Goal: Information Seeking & Learning: Check status

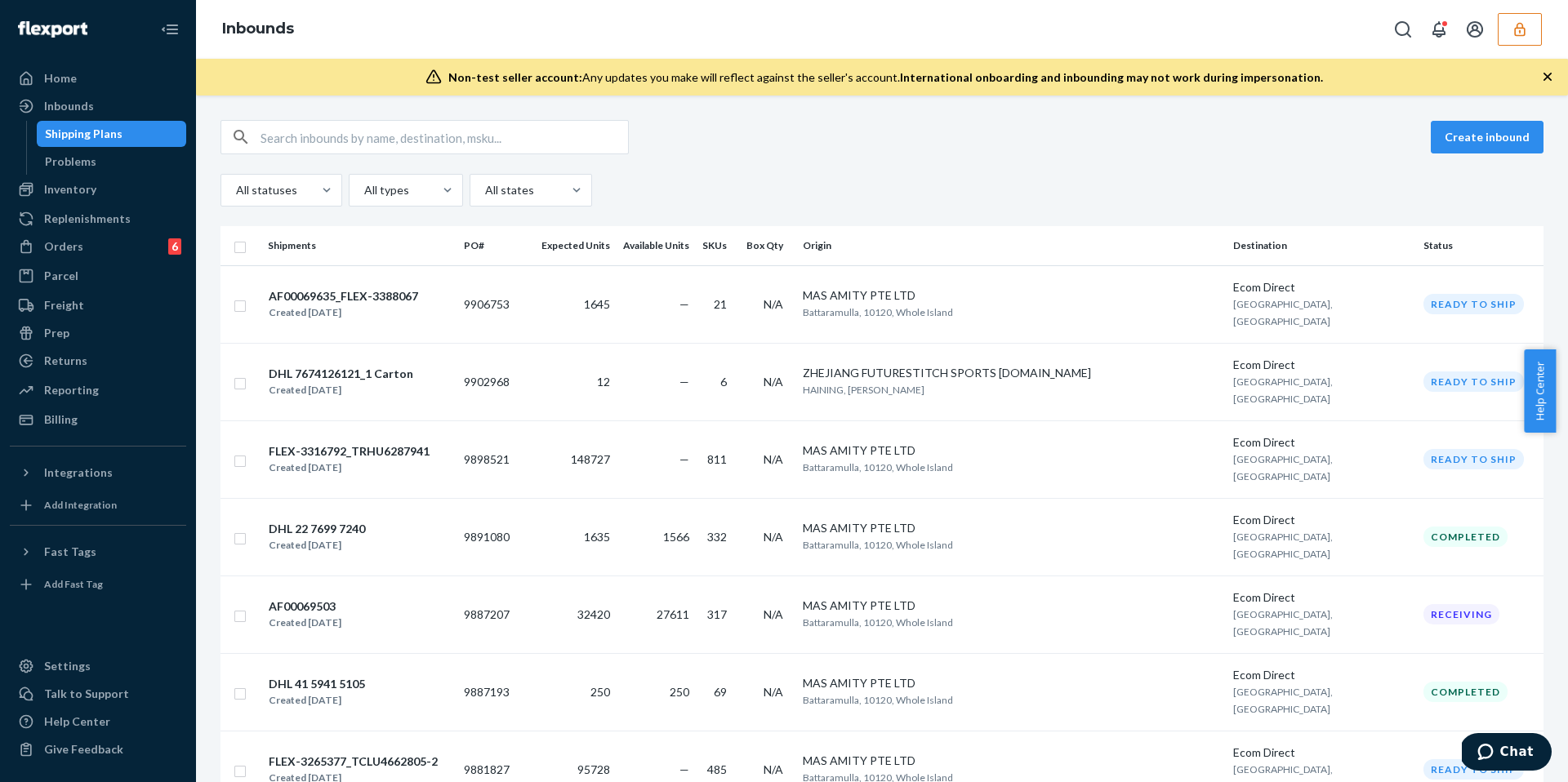
click at [1525, 24] on icon "button" at bounding box center [1520, 29] width 17 height 17
click at [1515, 29] on icon "button" at bounding box center [1519, 28] width 11 height 14
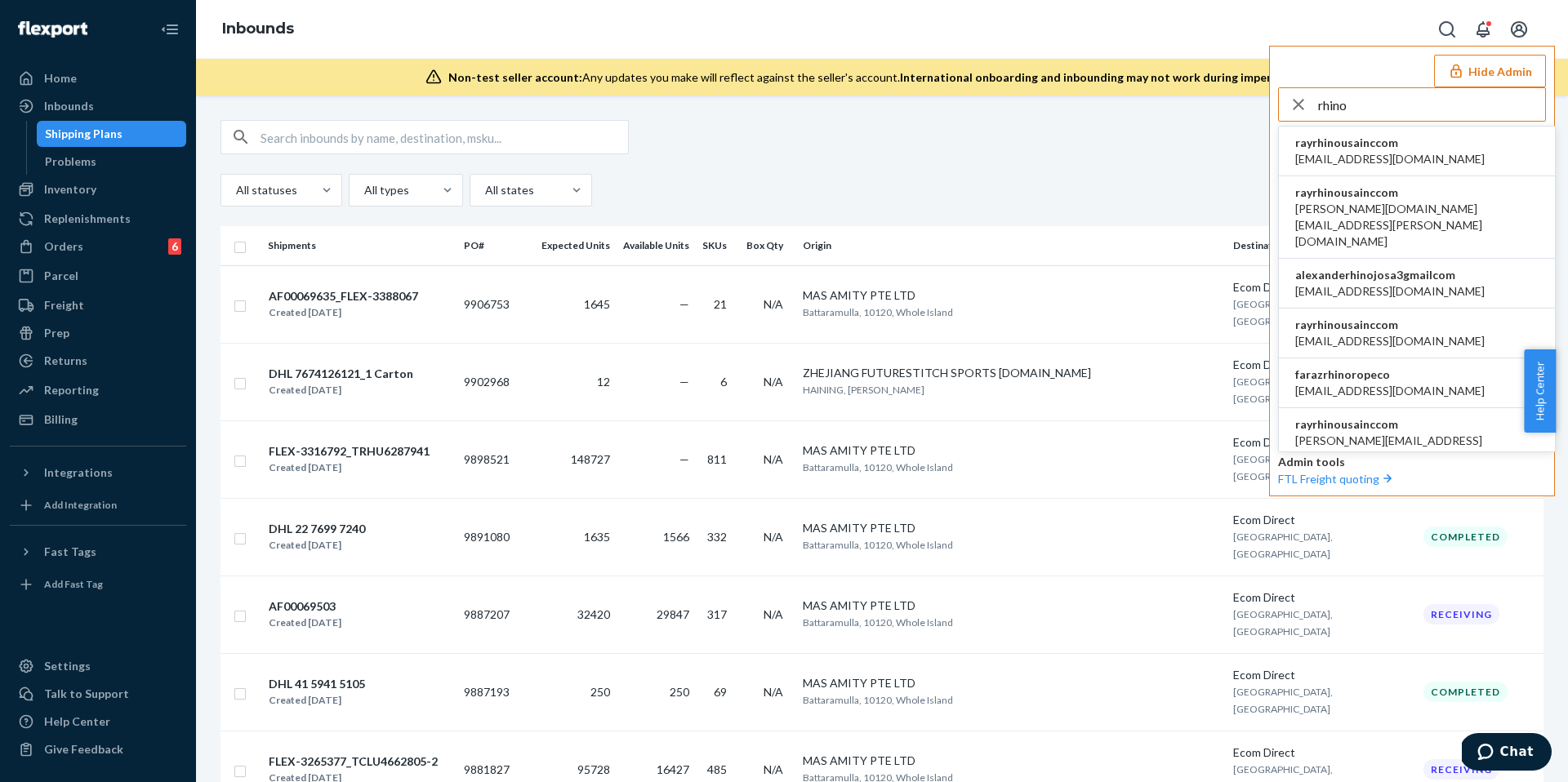
type input "rhino"
click at [1402, 160] on span "accounting@rhinousainc.com" at bounding box center [1389, 159] width 189 height 17
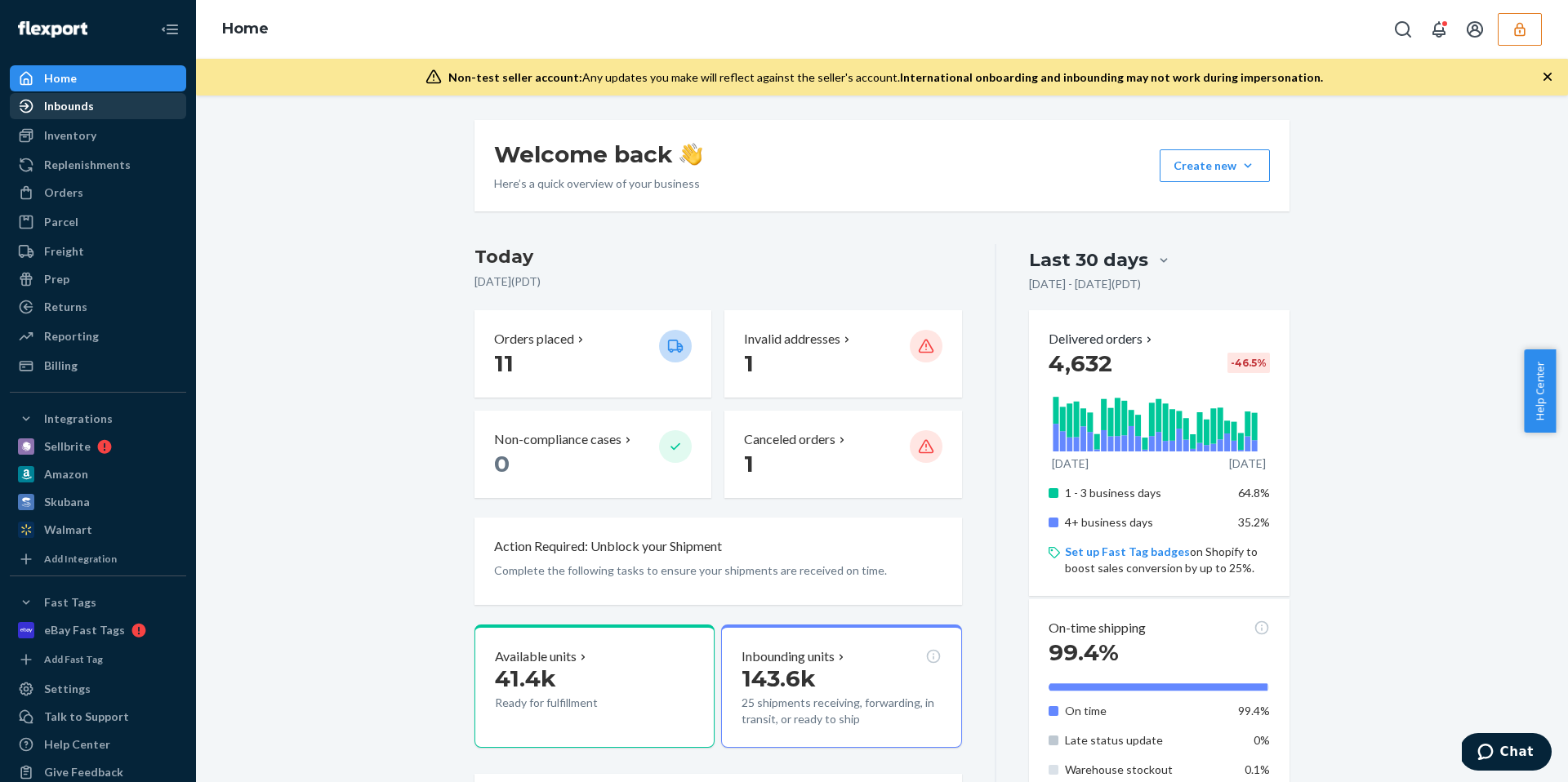
click at [66, 113] on div "Inbounds" at bounding box center [69, 107] width 50 height 17
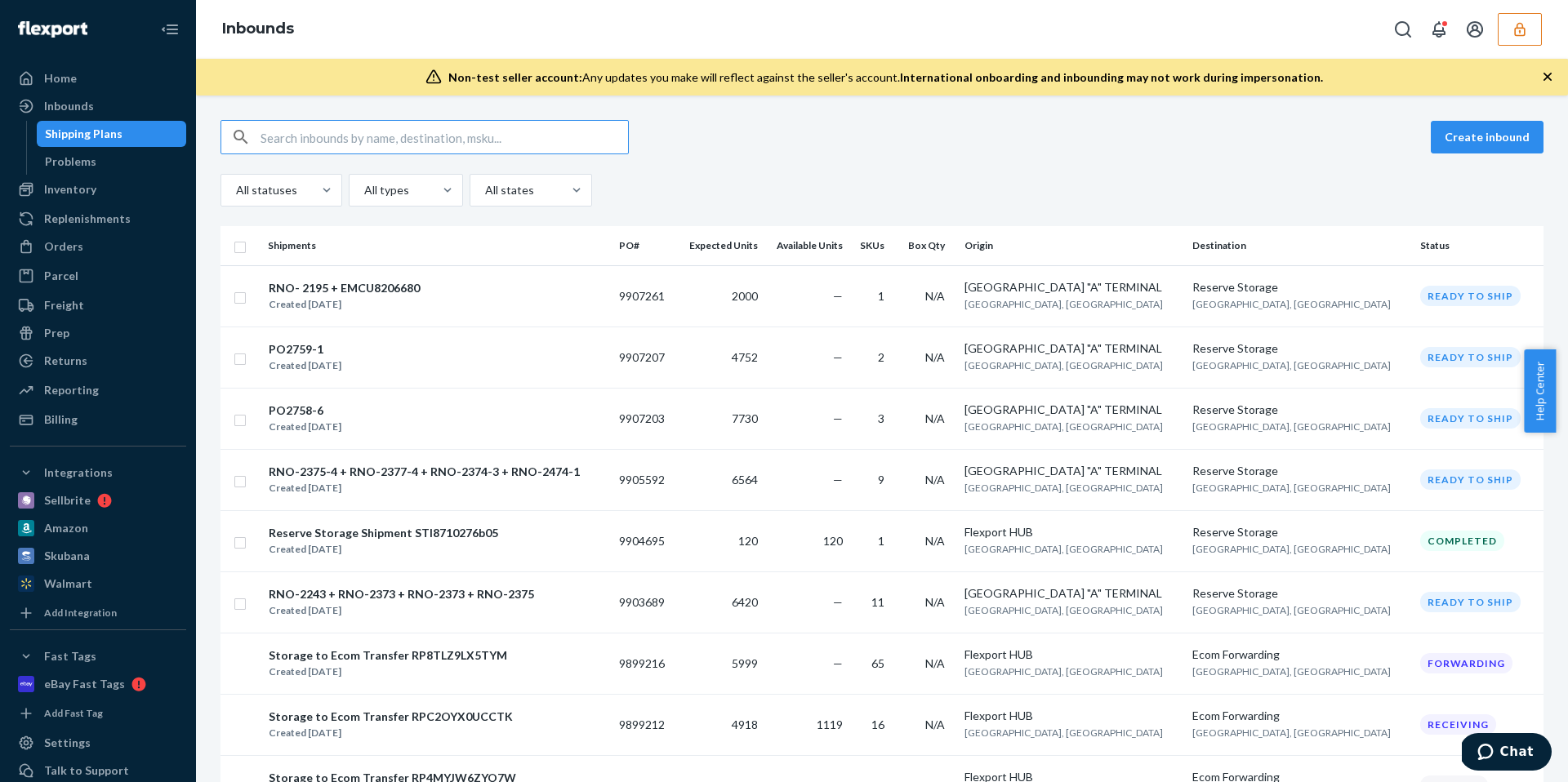
click at [48, 203] on div "Inventory Products" at bounding box center [98, 190] width 177 height 28
click at [98, 190] on div "Inventory" at bounding box center [98, 189] width 173 height 23
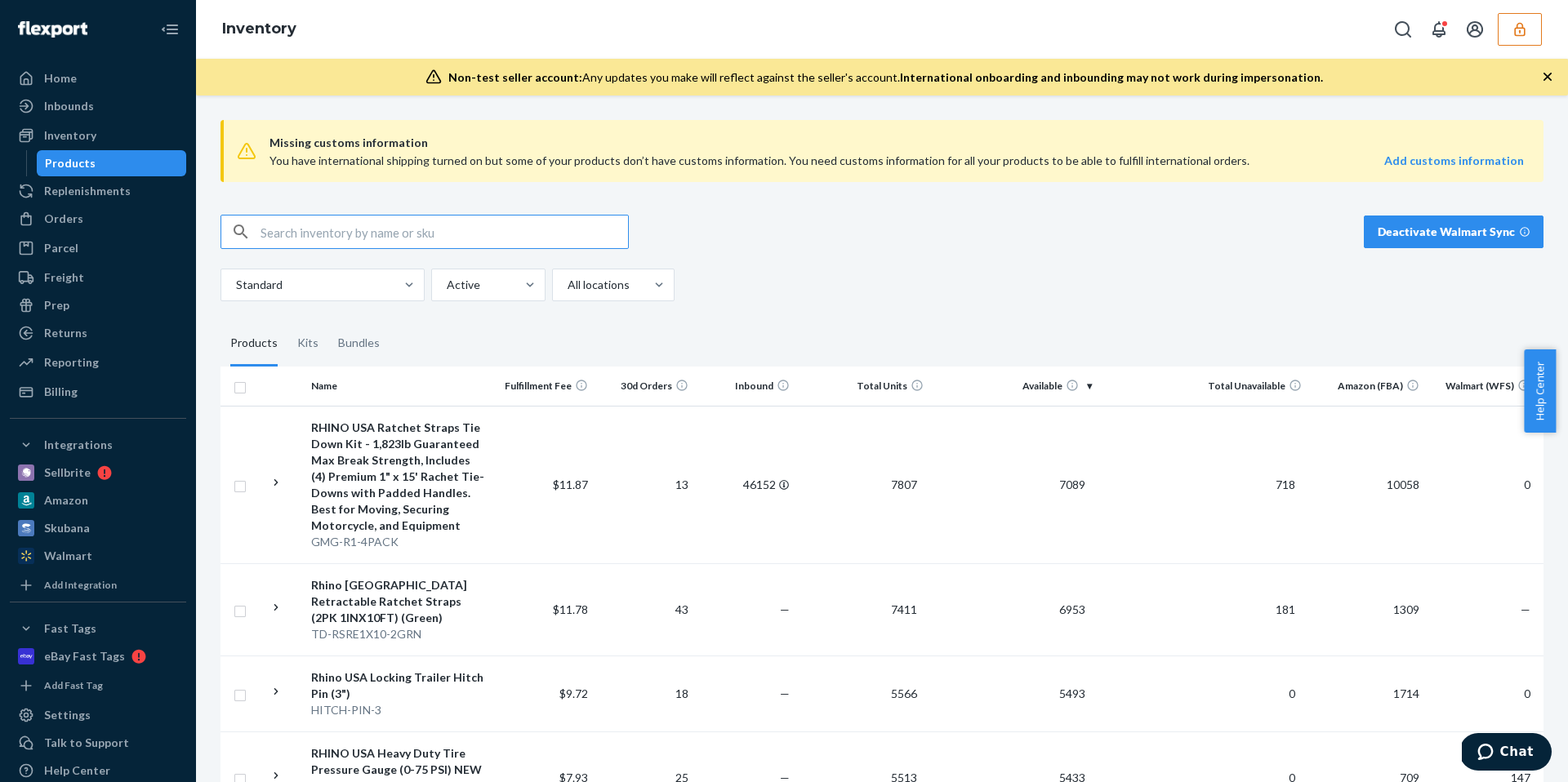
paste input "DMGZNMVAXUS"
type input "DMGZNMVAXUS"
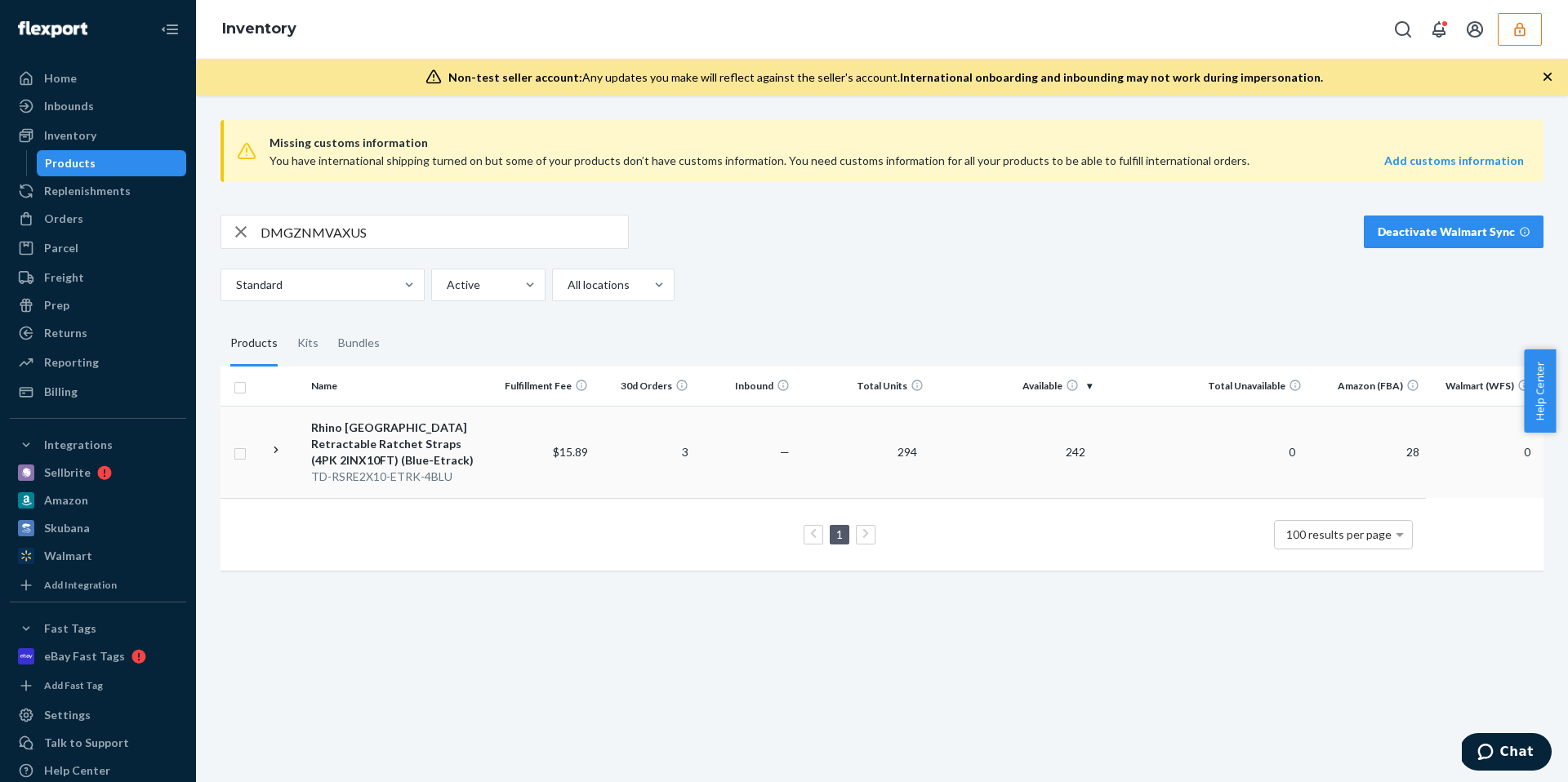
click at [613, 464] on td "3" at bounding box center [644, 452] width 100 height 93
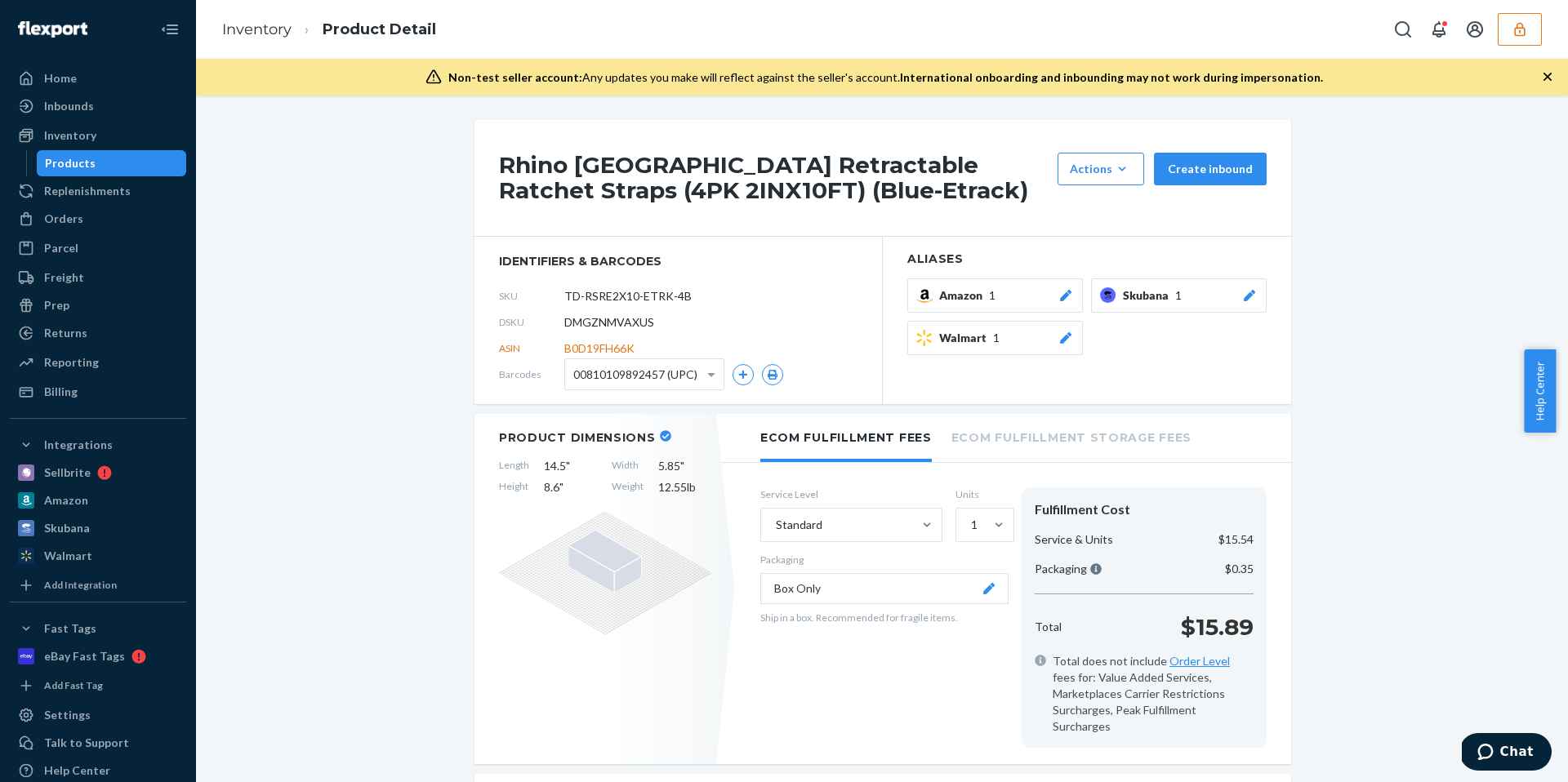
click at [619, 179] on h1 "Rhino USA Retractable Ratchet Straps (4PK 2INX10FT) (Blue-Etrack)" at bounding box center [774, 178] width 550 height 51
click at [620, 179] on h1 "Rhino USA Retractable Ratchet Straps (4PK 2INX10FT) (Blue-Etrack)" at bounding box center [774, 178] width 550 height 51
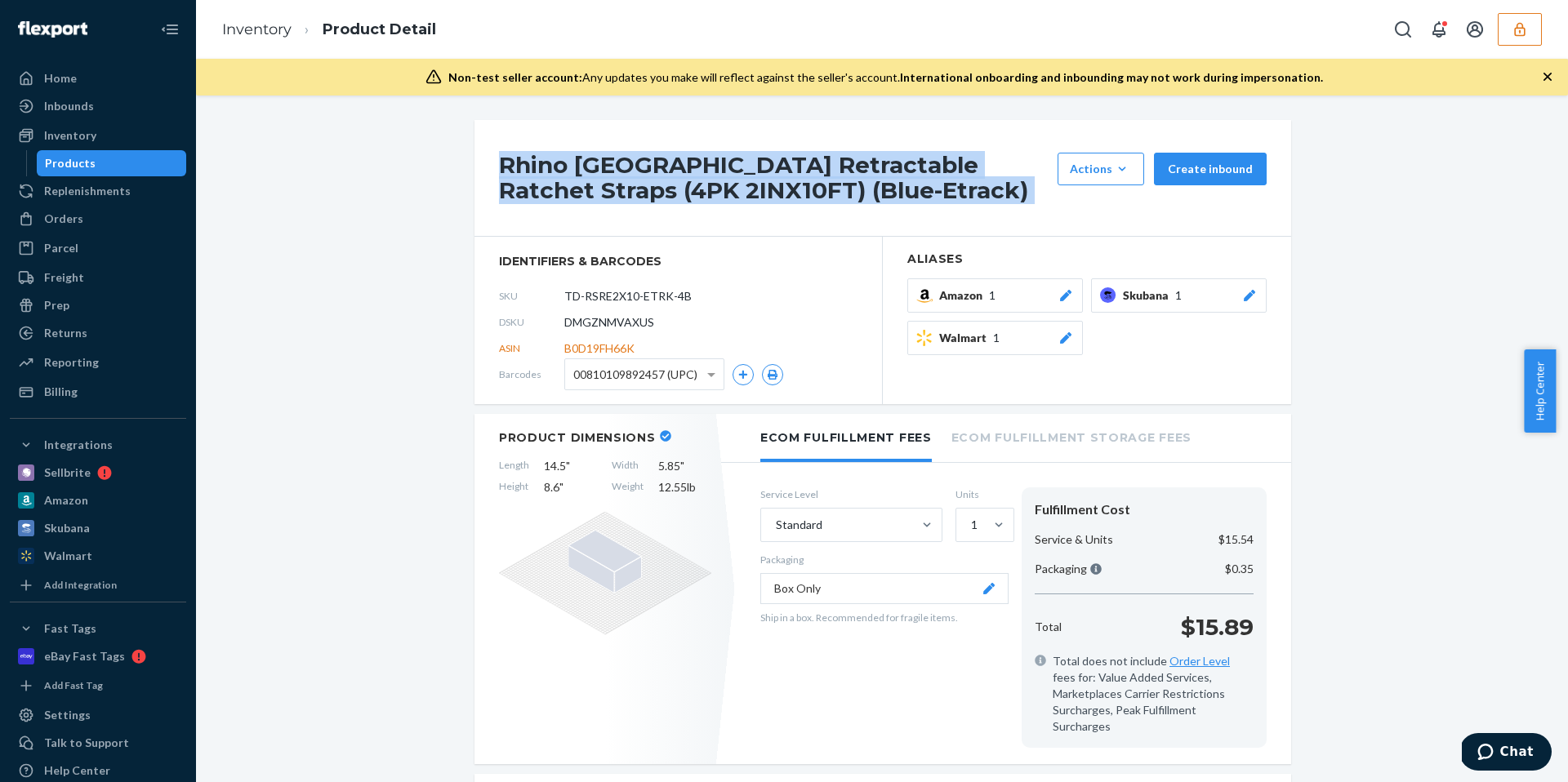
click at [621, 179] on h1 "Rhino USA Retractable Ratchet Straps (4PK 2INX10FT) (Blue-Etrack)" at bounding box center [774, 178] width 550 height 51
copy div "Rhino USA Retractable Ratchet Straps (4PK 2INX10FT) (Blue-Etrack)"
click at [1505, 38] on button "button" at bounding box center [1519, 29] width 44 height 33
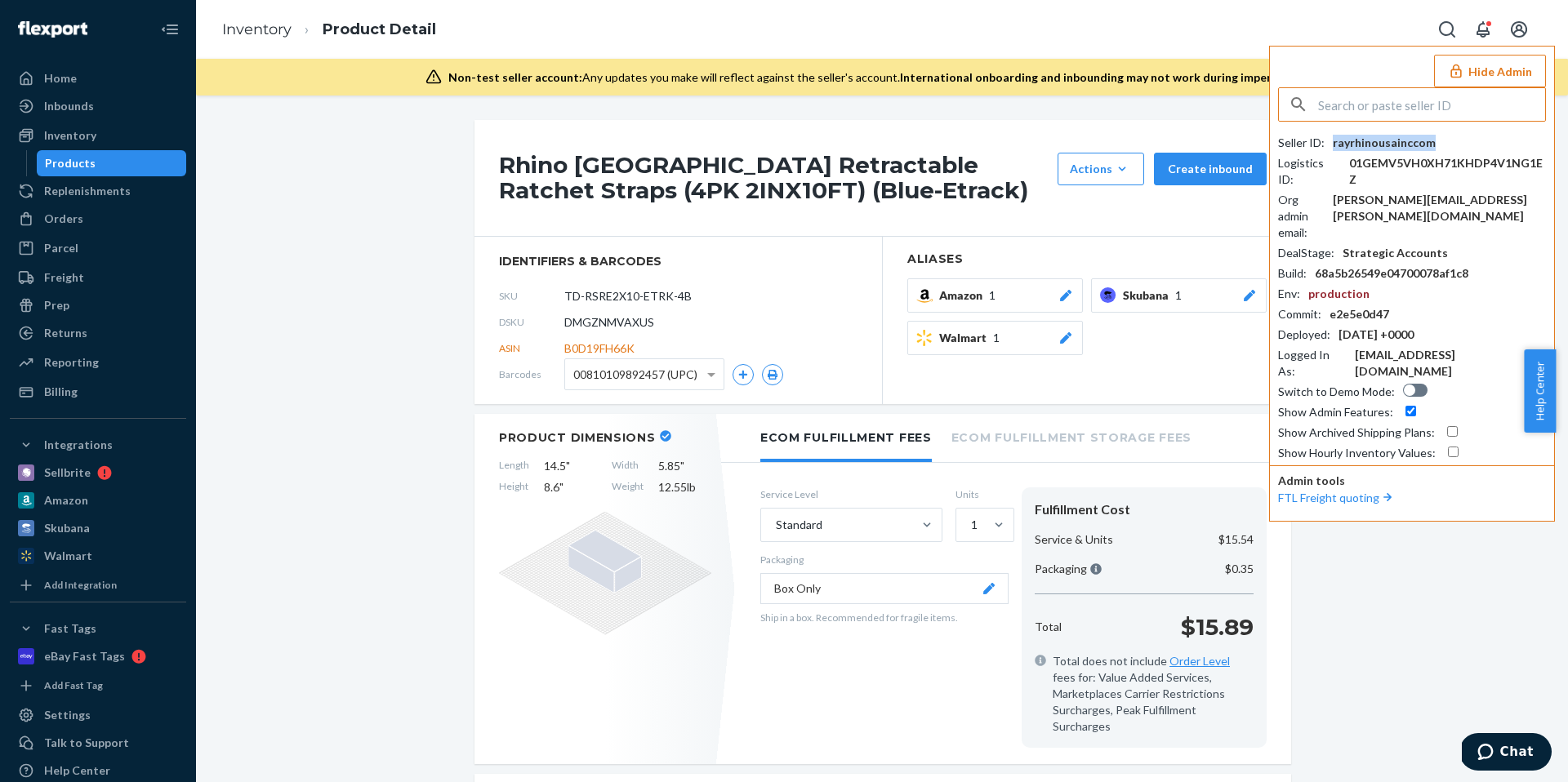
click at [1410, 143] on div "rayrhinousainccom" at bounding box center [1383, 143] width 103 height 17
click at [1409, 143] on div "rayrhinousainccom" at bounding box center [1383, 143] width 103 height 17
click at [1403, 139] on div "rayrhinousainccom" at bounding box center [1383, 143] width 103 height 17
click at [83, 138] on div "Inventory" at bounding box center [70, 136] width 53 height 17
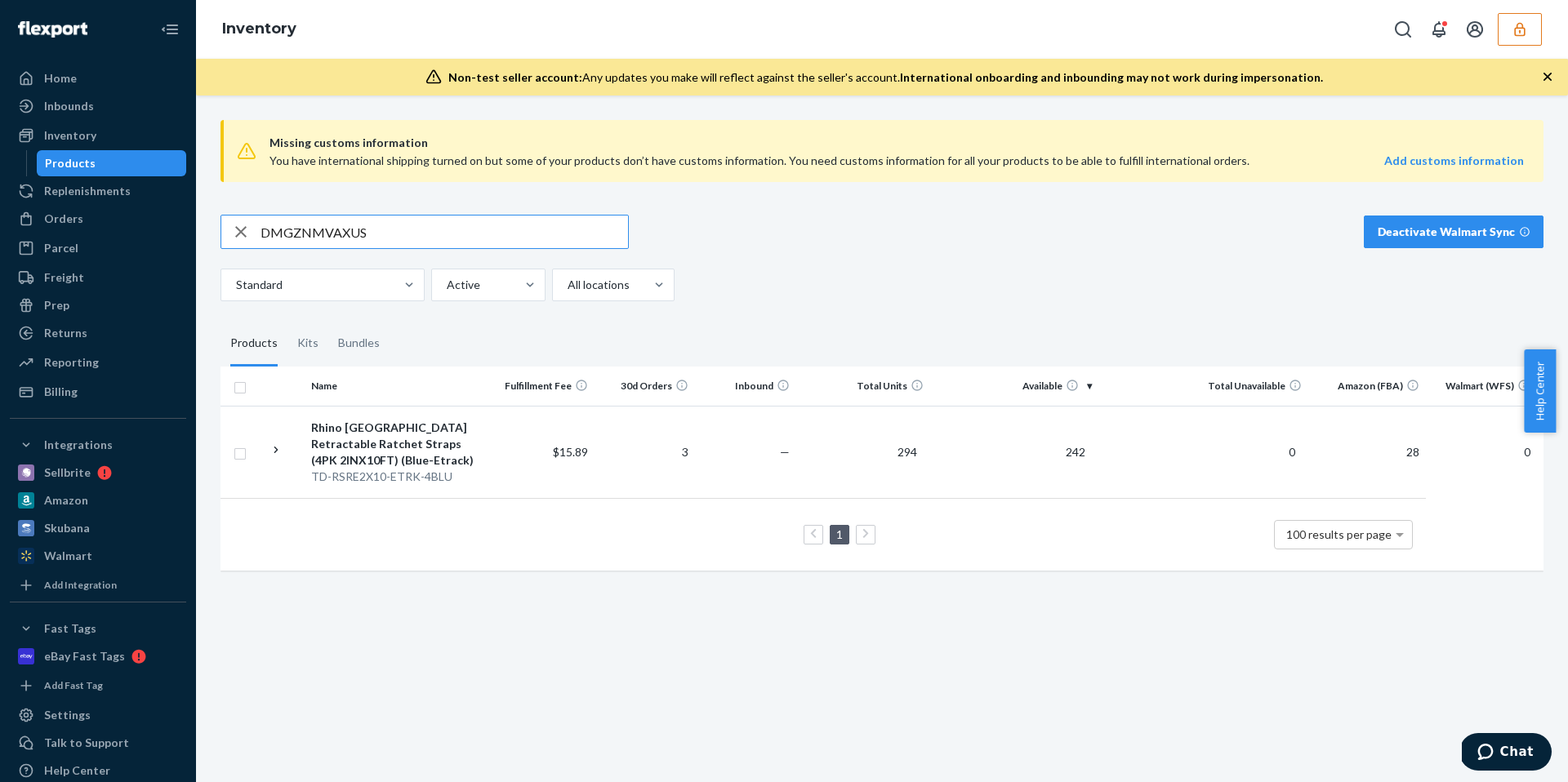
click at [393, 233] on input "DMGZNMVAXUS" at bounding box center [443, 232] width 368 height 33
type input "DB4IPL42ODI"
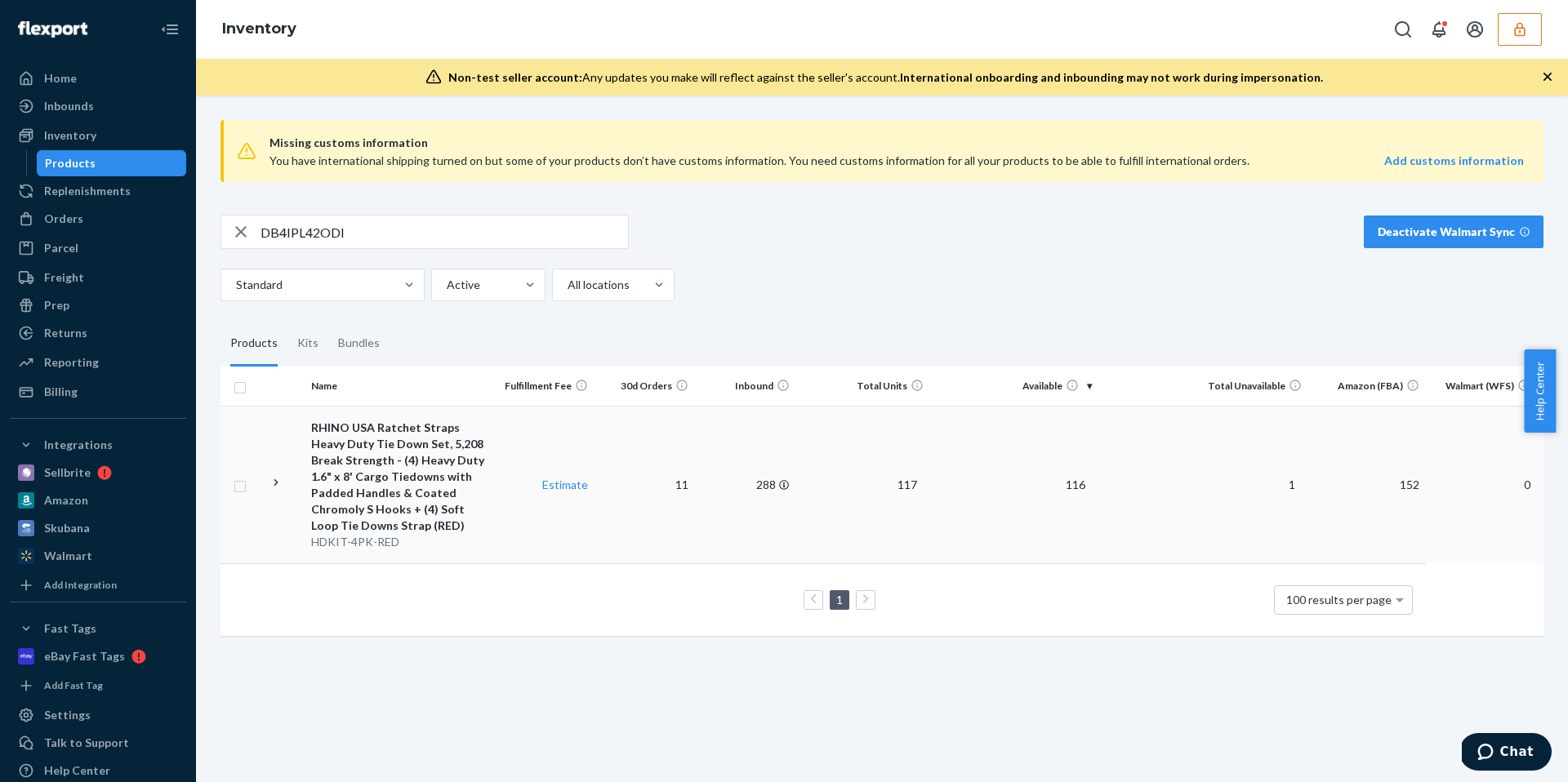
click at [666, 441] on td "11" at bounding box center [644, 484] width 100 height 158
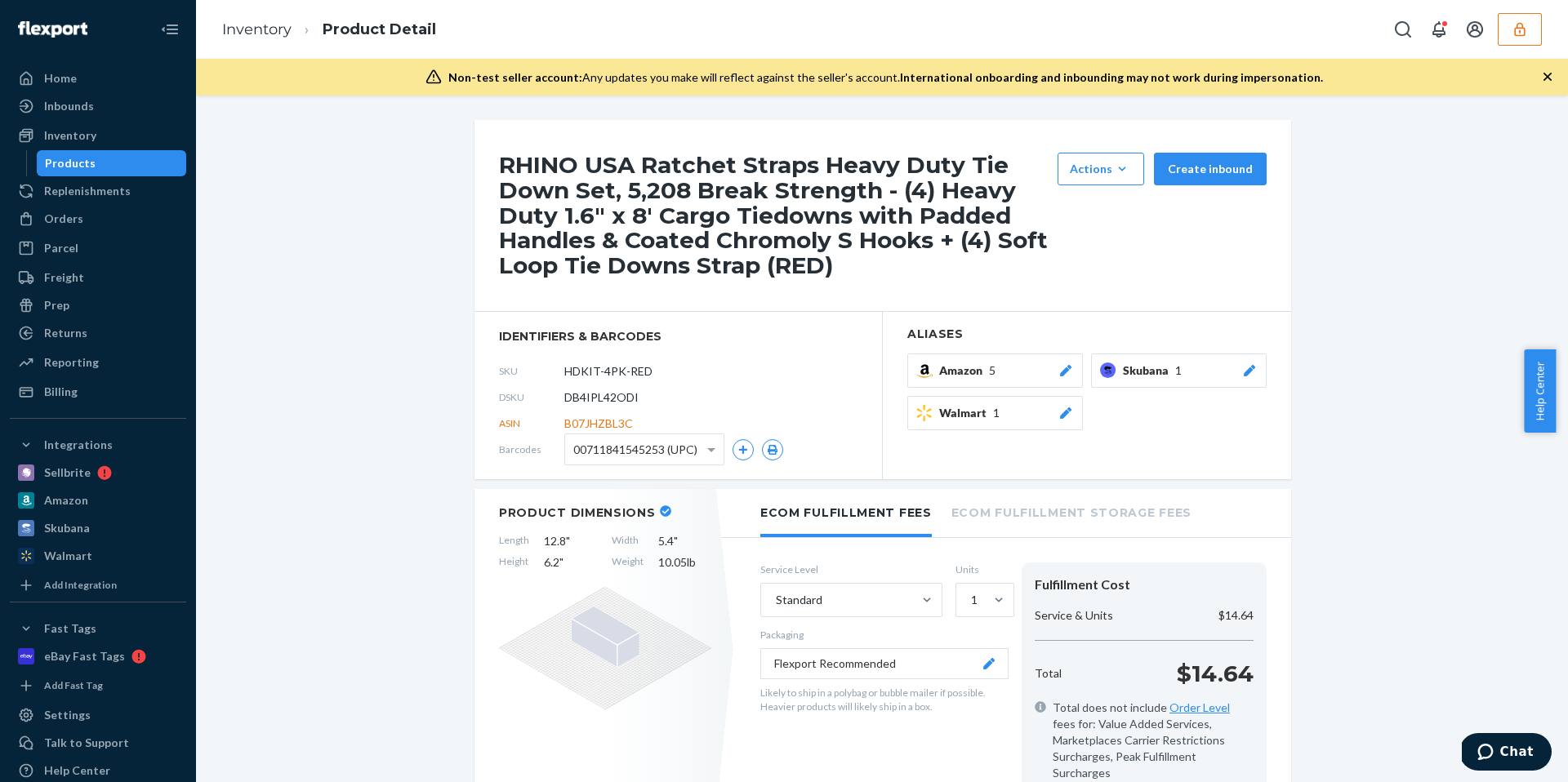
click at [606, 210] on h1 "RHINO USA Ratchet Straps Heavy Duty Tie Down Set, 5,208 Break Strength - (4) He…" at bounding box center [774, 215] width 550 height 126
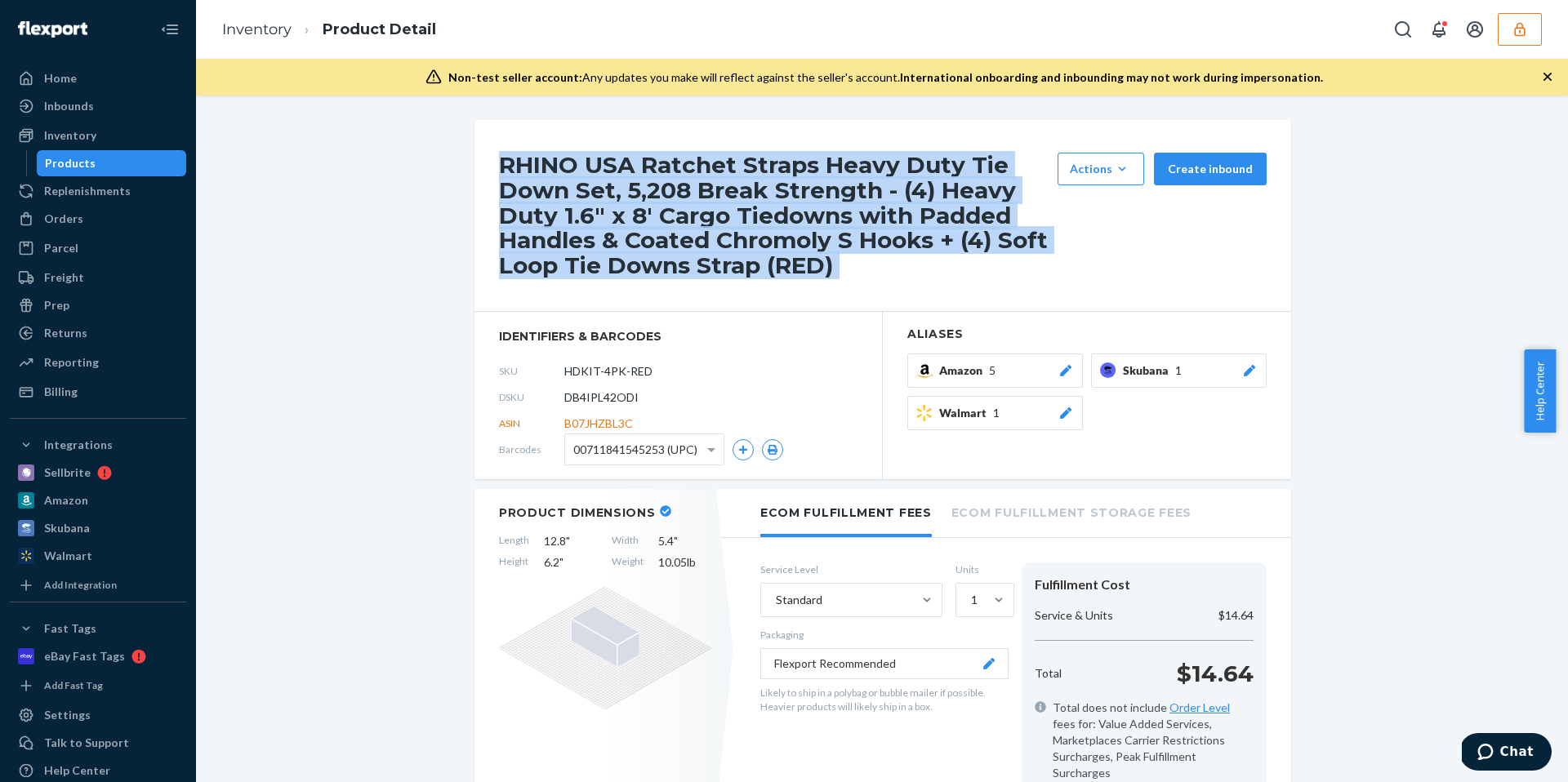
click at [606, 210] on h1 "RHINO USA Ratchet Straps Heavy Duty Tie Down Set, 5,208 Break Strength - (4) He…" at bounding box center [774, 215] width 550 height 126
copy div "RHINO USA Ratchet Straps Heavy Duty Tie Down Set, 5,208 Break Strength - (4) He…"
click at [1527, 30] on icon "button" at bounding box center [1520, 29] width 17 height 17
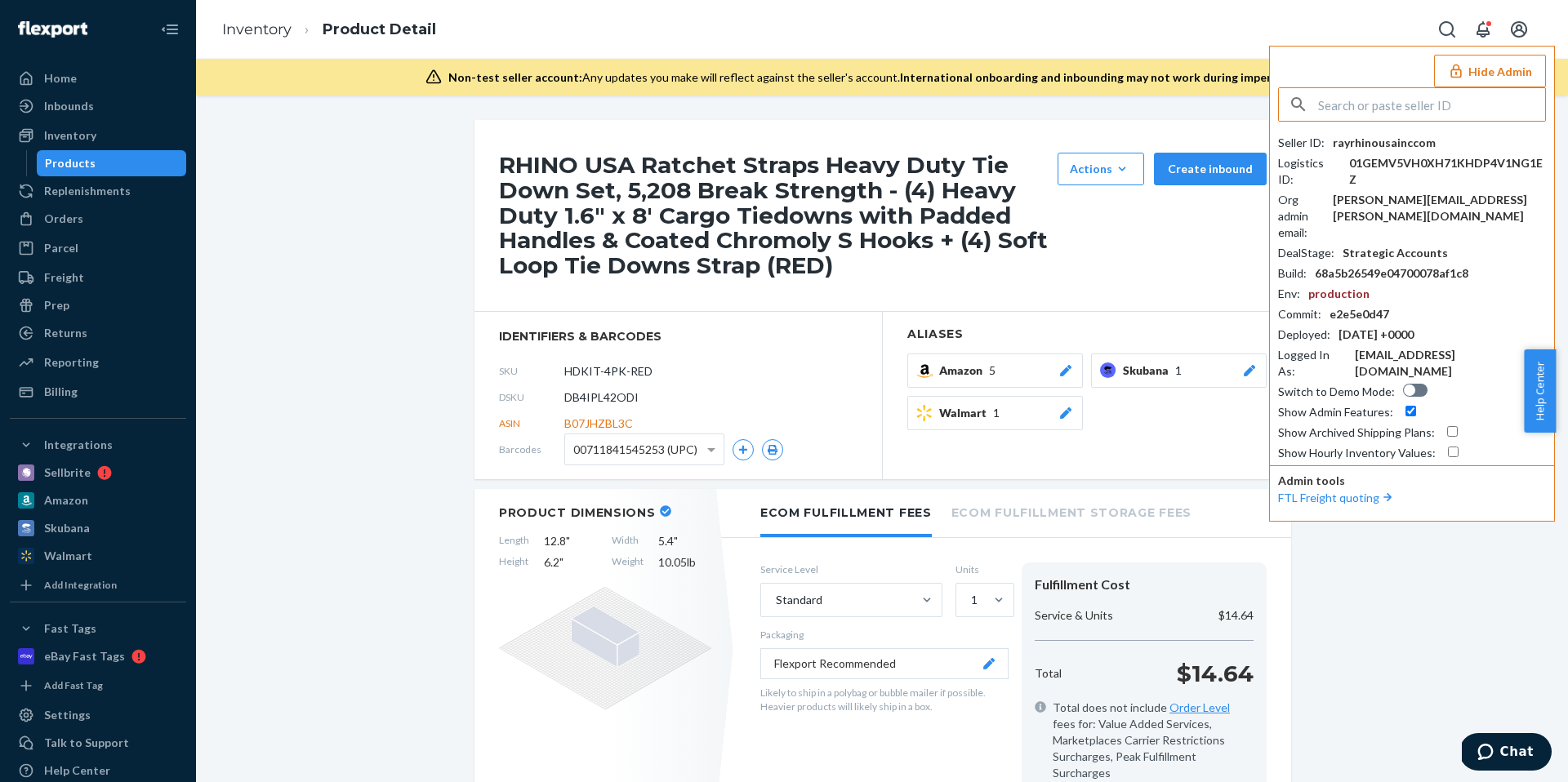
click at [1391, 152] on div "Seller ID : rayrhinousainccom Logistics ID : 01GEMV5VH0XH71KHDP4V1NG1EZ Org adm…" at bounding box center [1411, 298] width 268 height 327
click at [1390, 148] on div "rayrhinousainccom" at bounding box center [1383, 143] width 103 height 17
copy div "rayrhinousainccom"
click at [596, 393] on span "DB4IPL42ODI" at bounding box center [601, 398] width 74 height 17
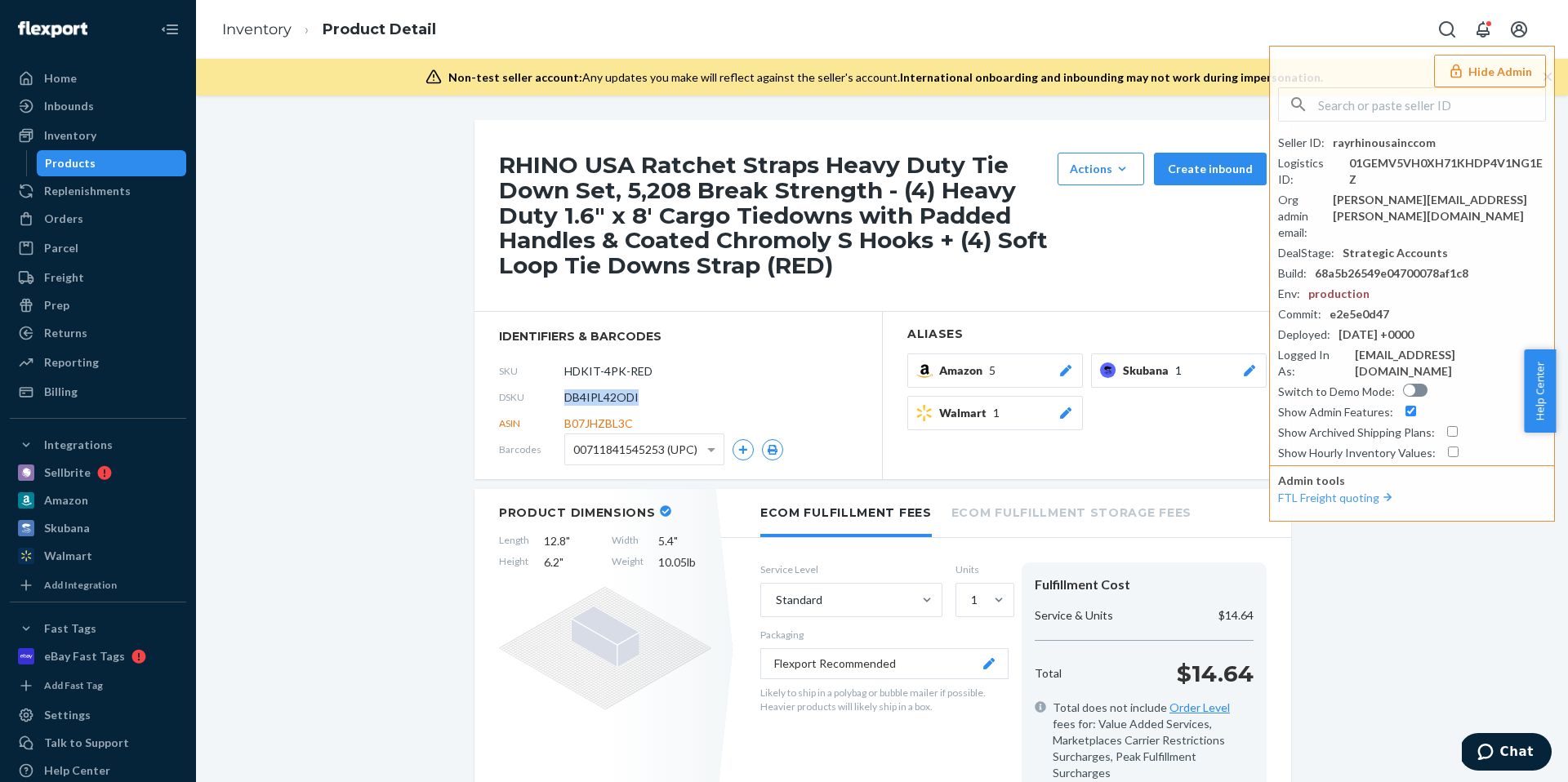
click at [596, 393] on span "DB4IPL42ODI" at bounding box center [601, 398] width 74 height 17
copy span "DB4IPL42ODI"
click at [1366, 105] on input "text" at bounding box center [1431, 104] width 227 height 33
paste input "servicemarsmotorcom"
type input "servicemarsmotorcom"
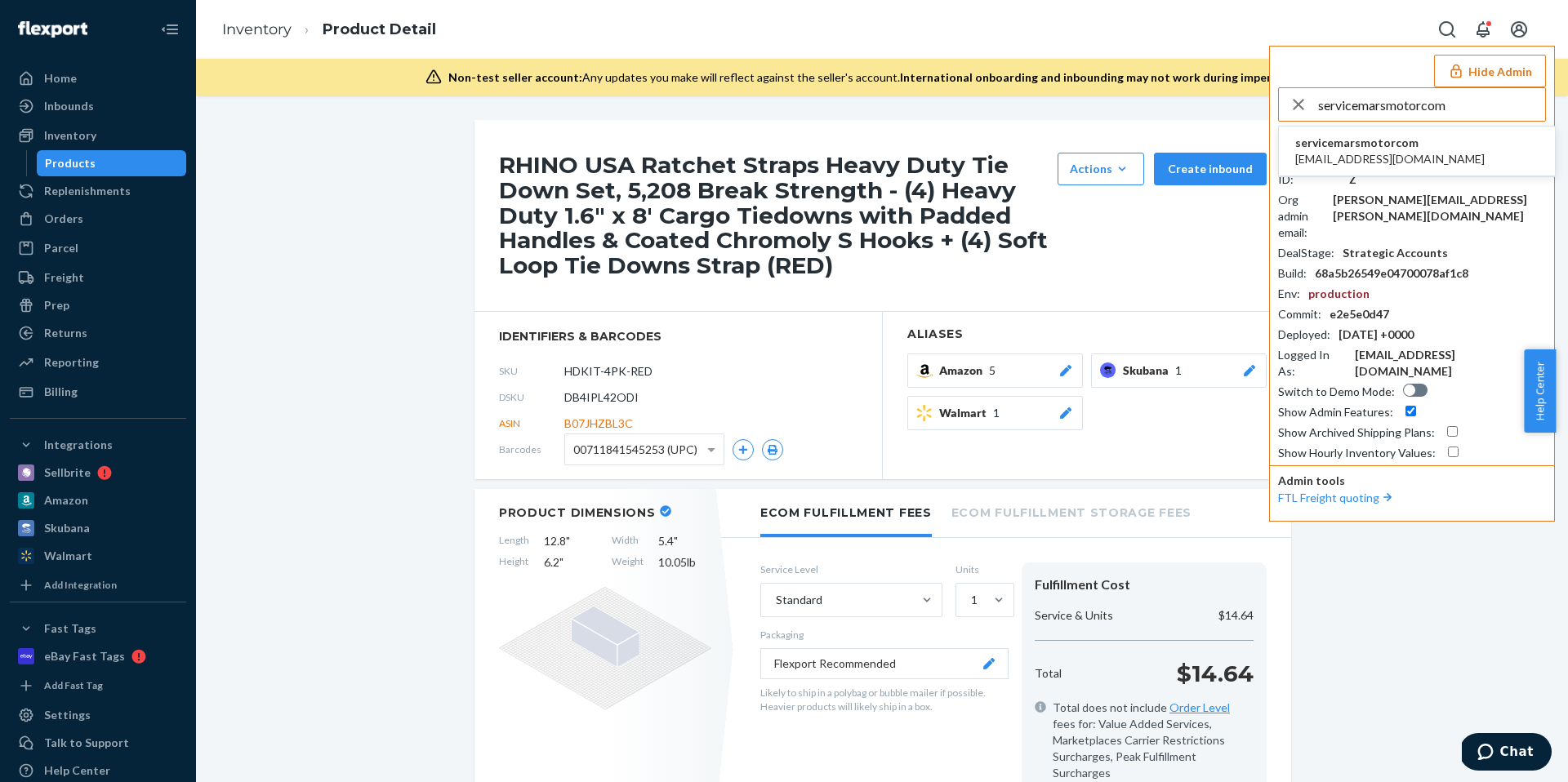
click at [1392, 154] on span "service@marsmotor.com" at bounding box center [1389, 159] width 189 height 17
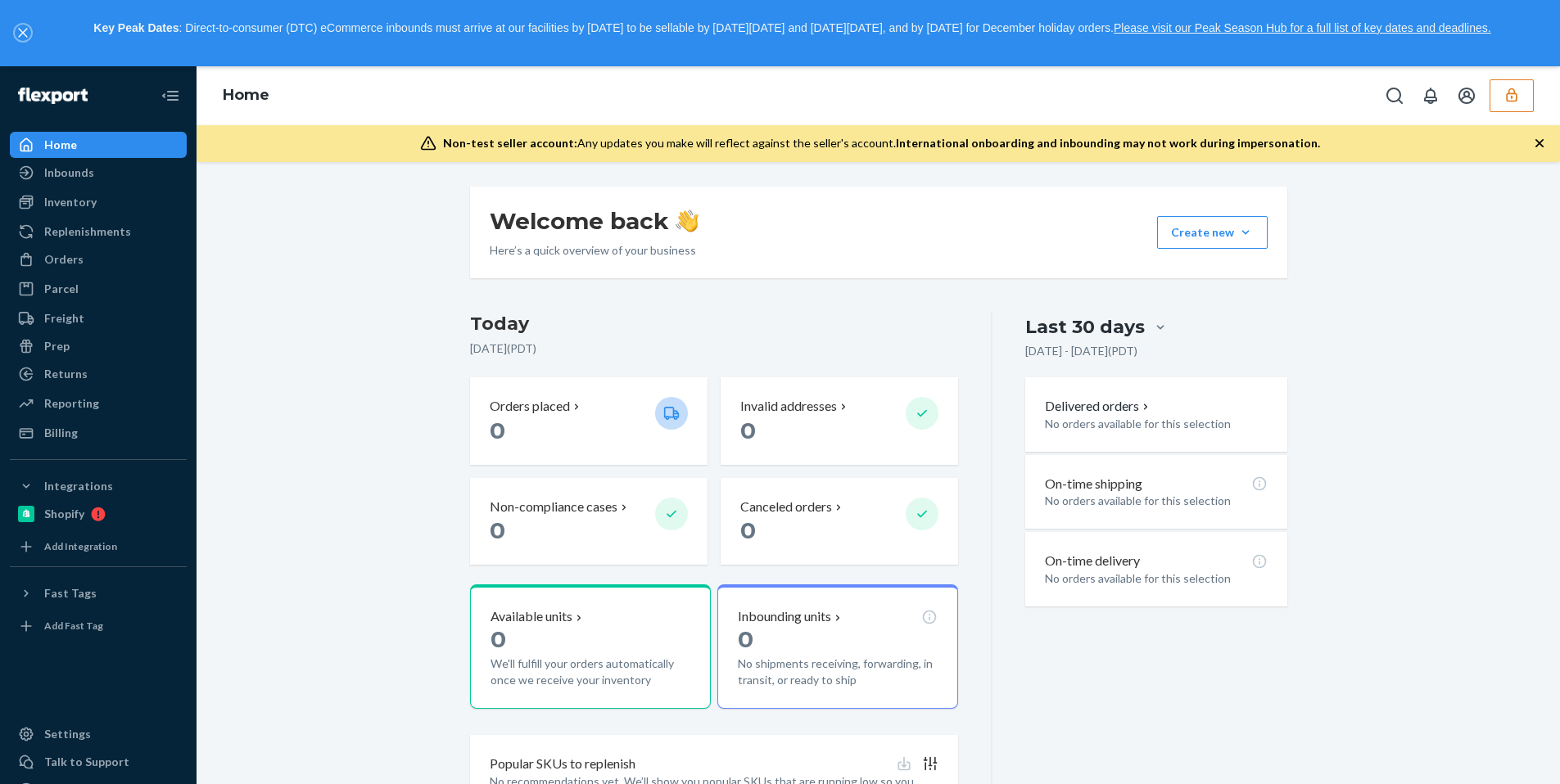
click at [19, 33] on icon "close," at bounding box center [23, 33] width 10 height 10
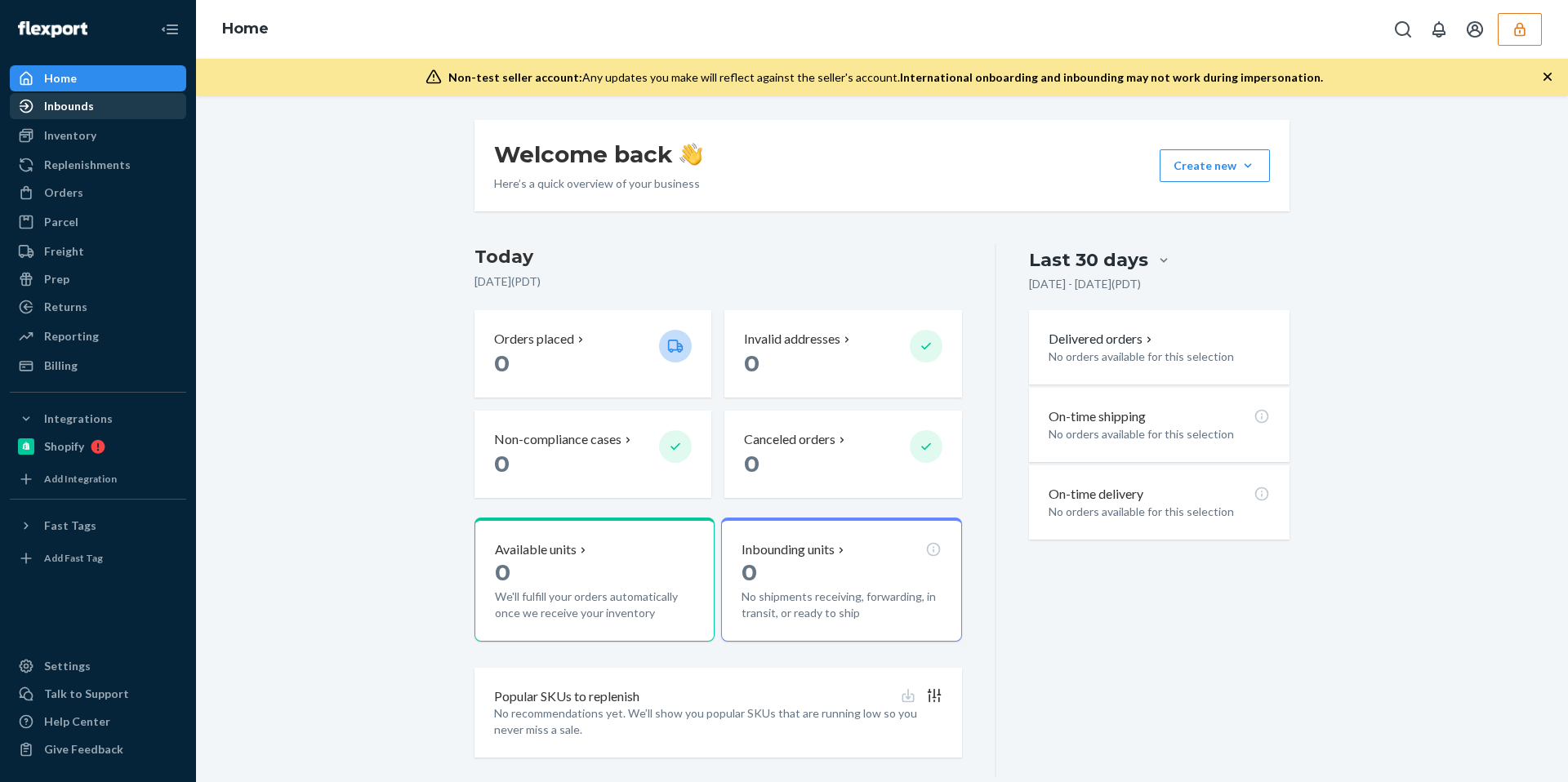
click at [52, 110] on div "Inbounds" at bounding box center [69, 107] width 50 height 17
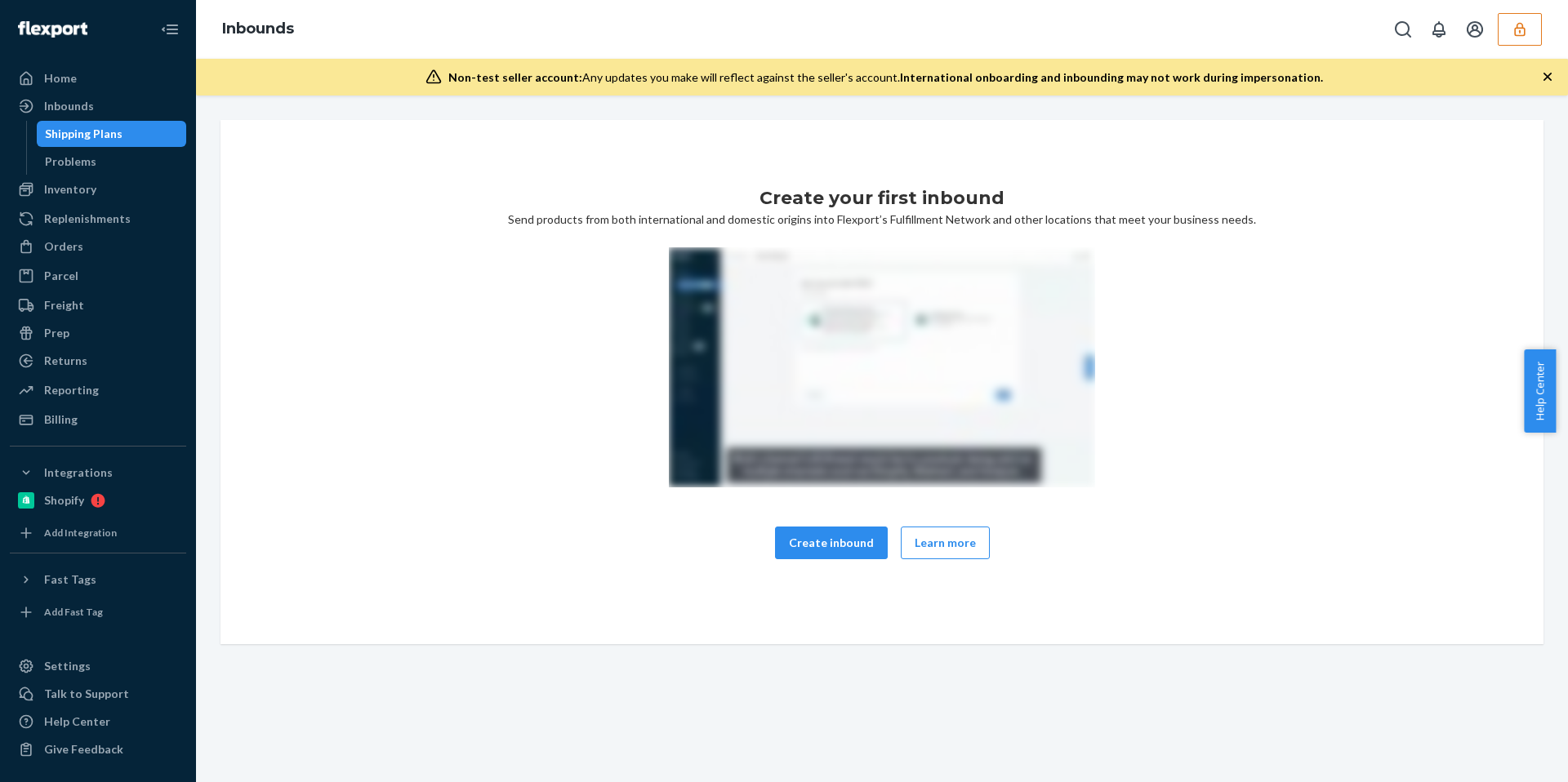
click at [69, 176] on ul "Home Inbounds Shipping Plans Problems Inventory Products Replenishments Orders …" at bounding box center [98, 248] width 177 height 368
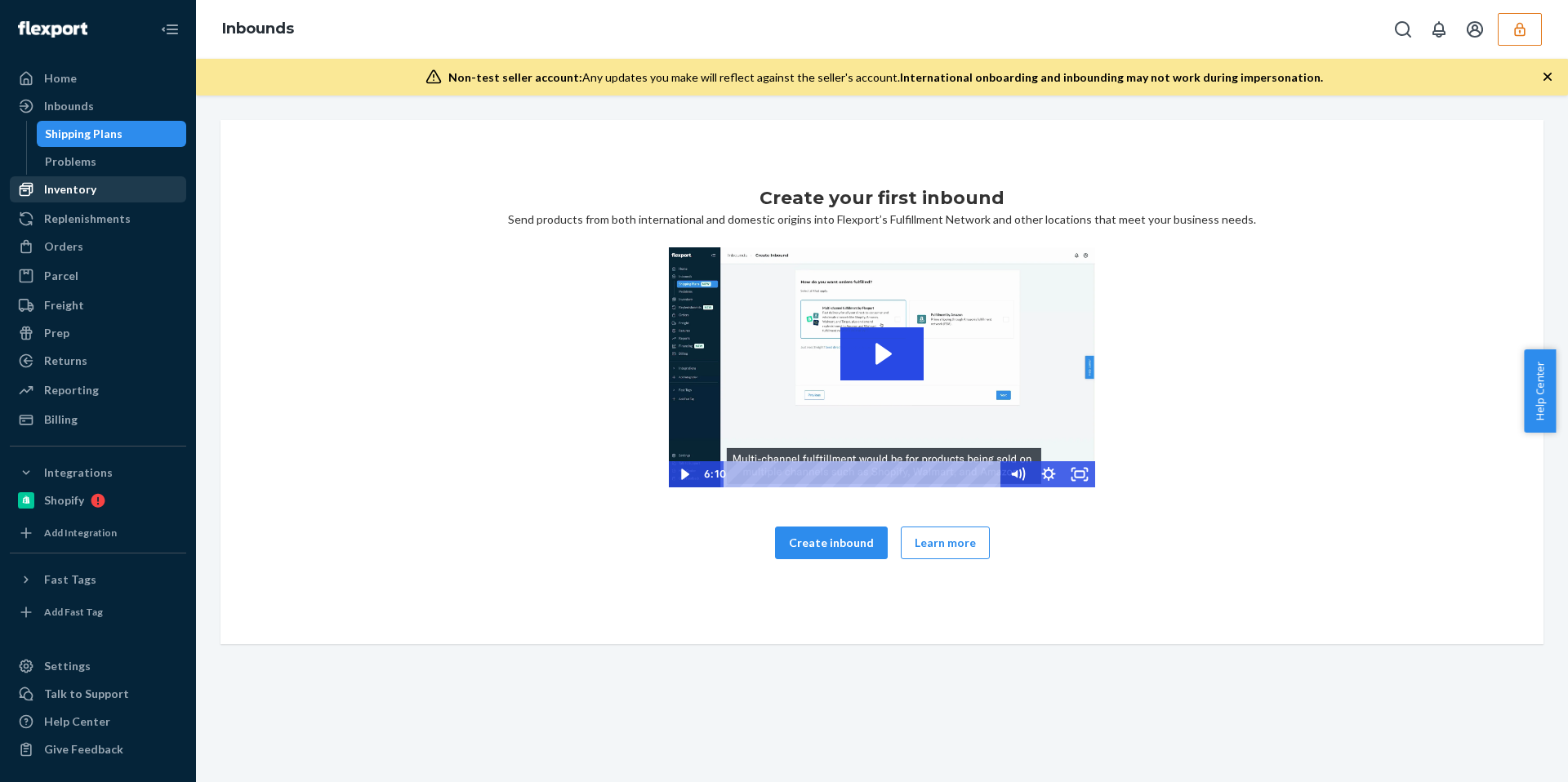
click at [73, 183] on div "Inventory" at bounding box center [70, 189] width 53 height 17
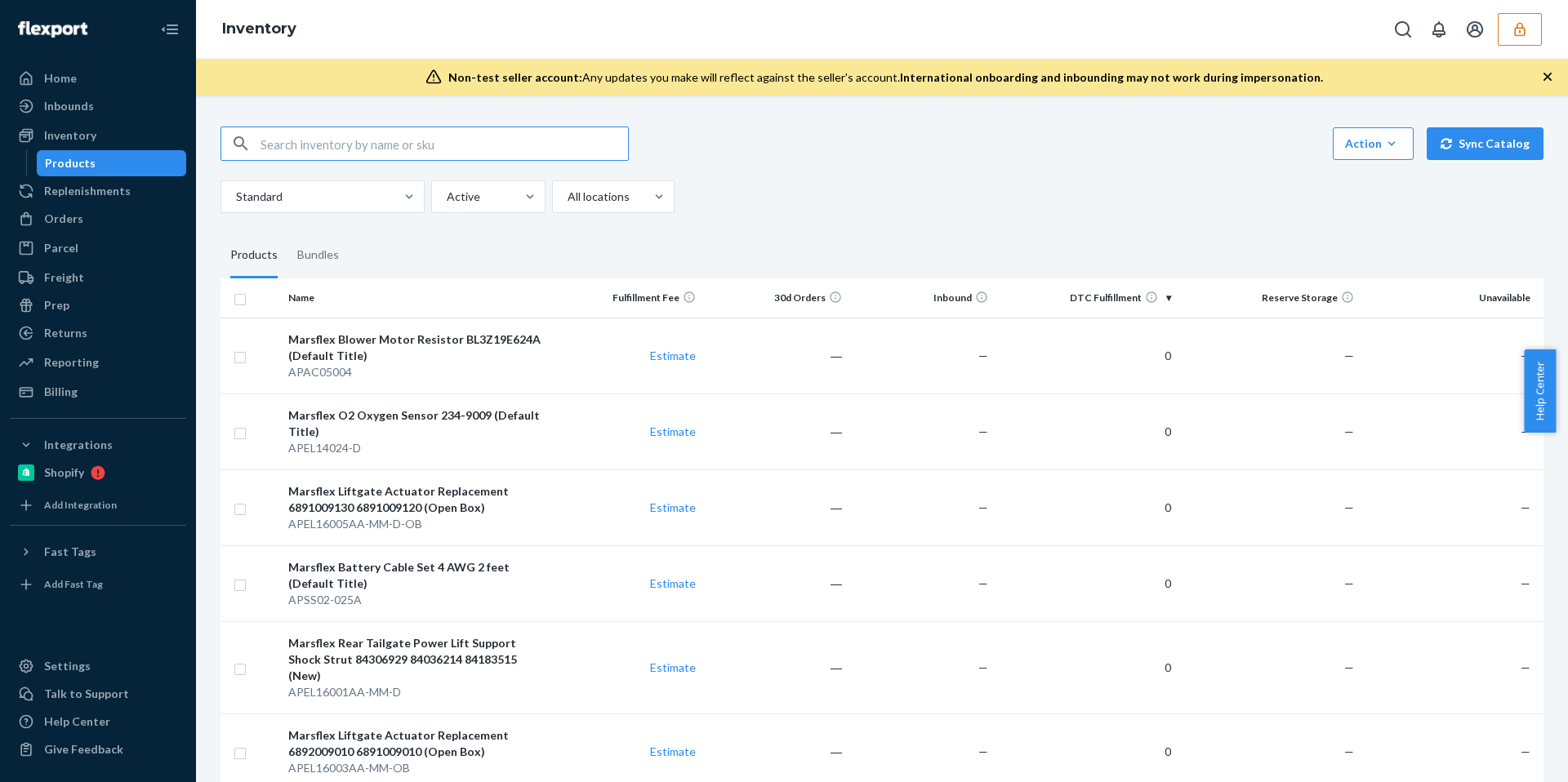
paste input "DFDZP7KLAJL"
type input "DFDZP7KLAJL"
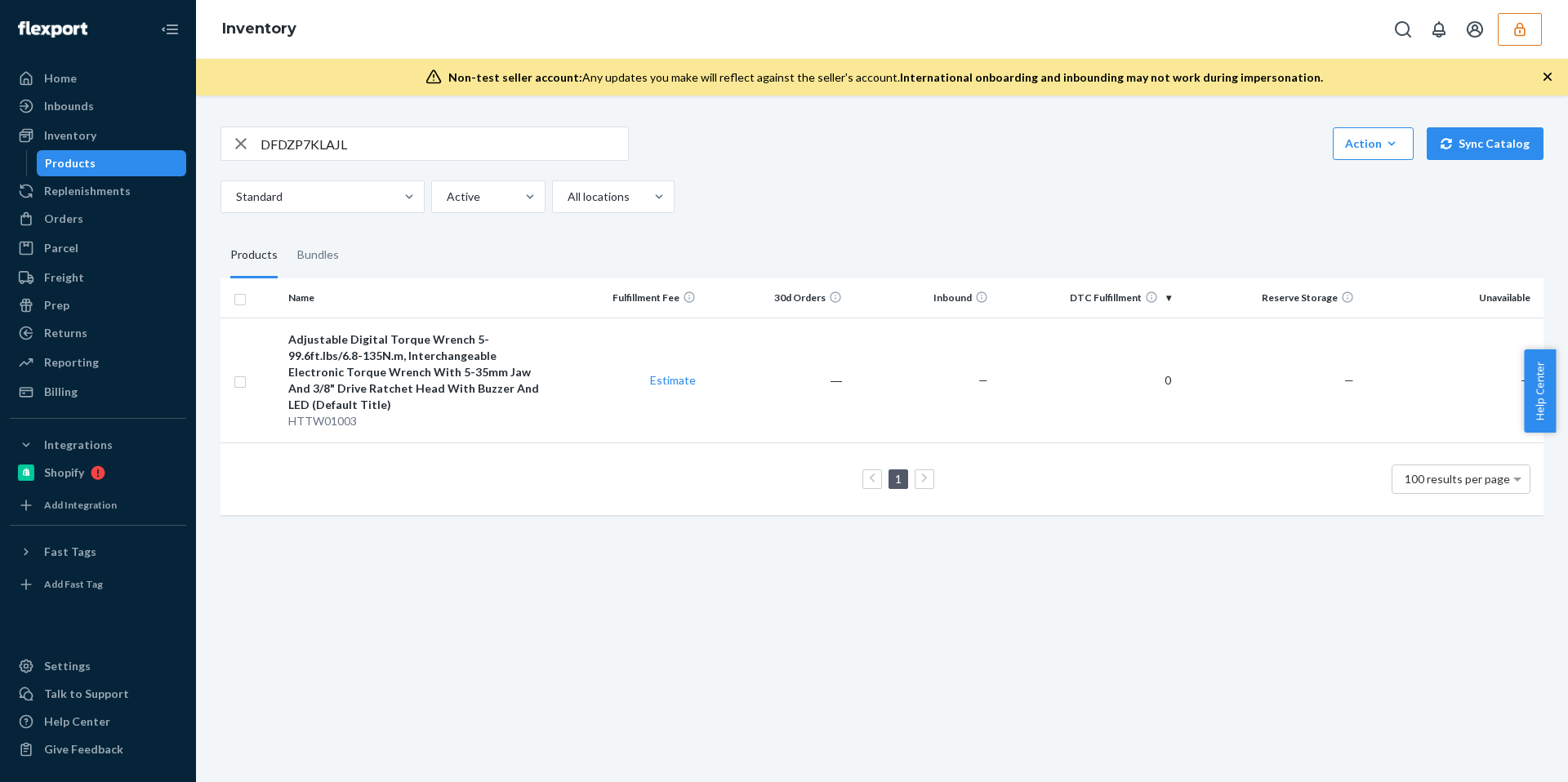
click at [1524, 37] on button "button" at bounding box center [1519, 29] width 44 height 33
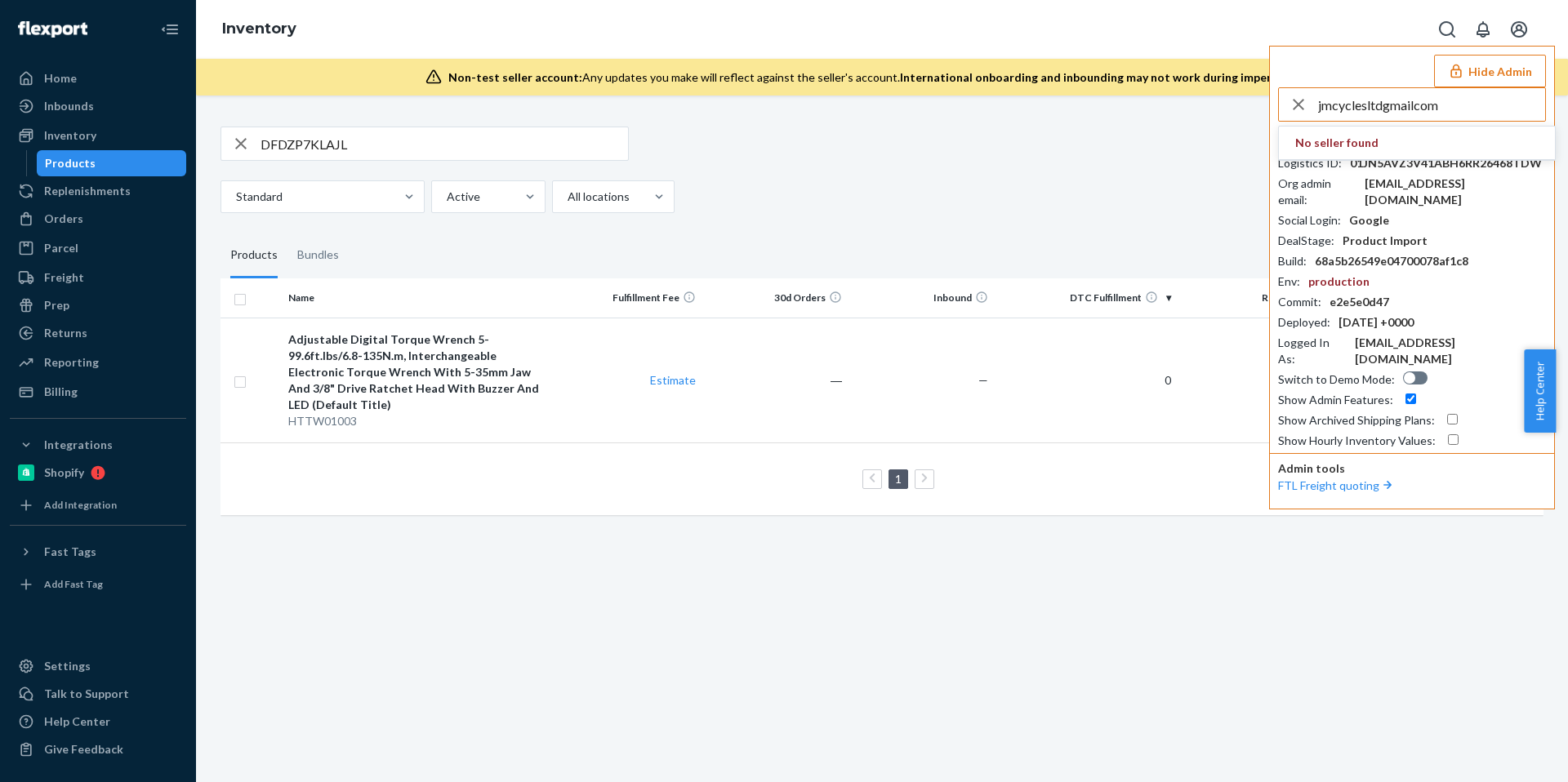
type input "jmcyclesltdgmailcom"
click at [1363, 147] on span "jmcyclesltdgmailcom" at bounding box center [1389, 143] width 189 height 17
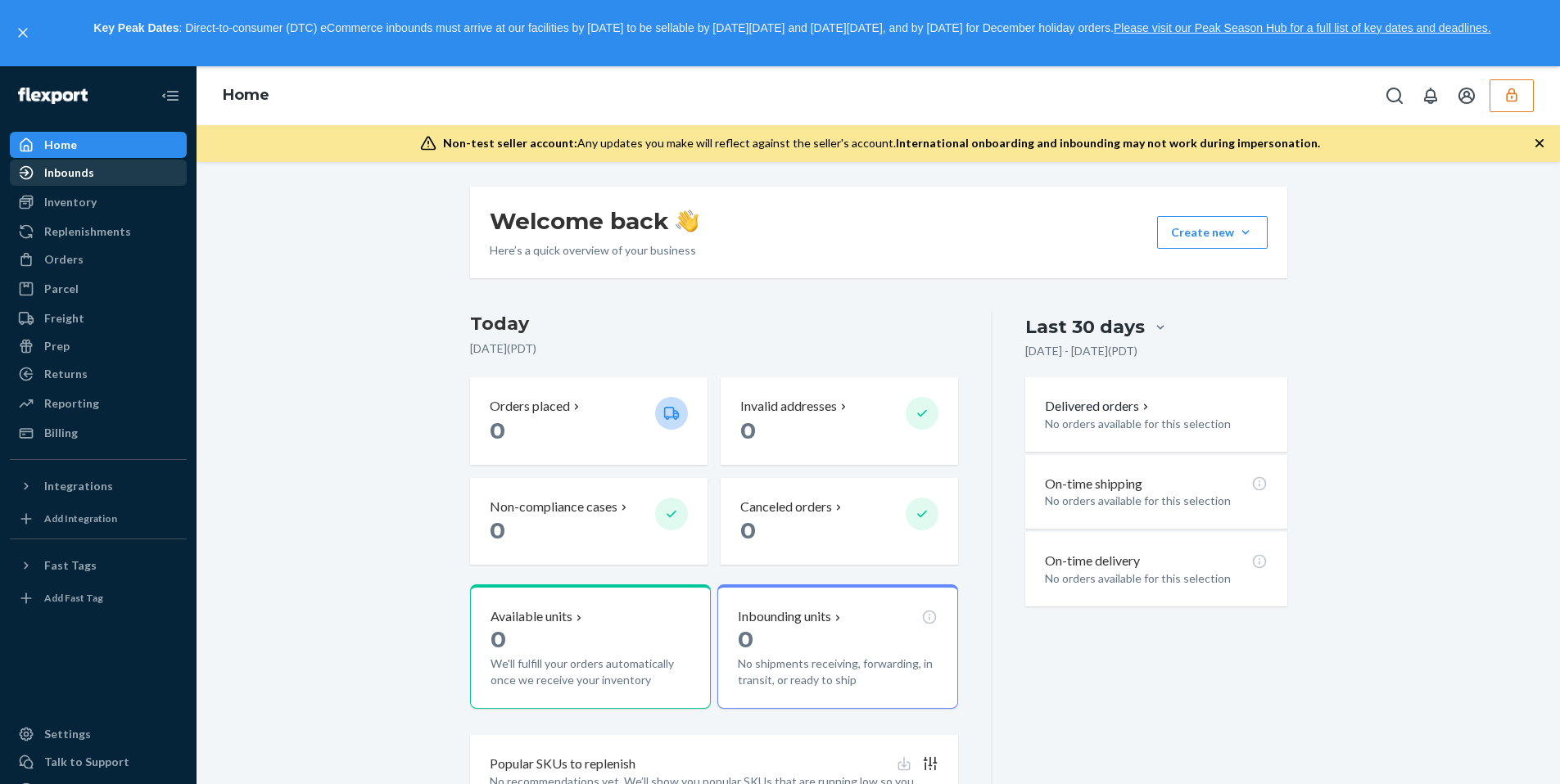
click at [115, 170] on div "Inbounds" at bounding box center [99, 172] width 174 height 23
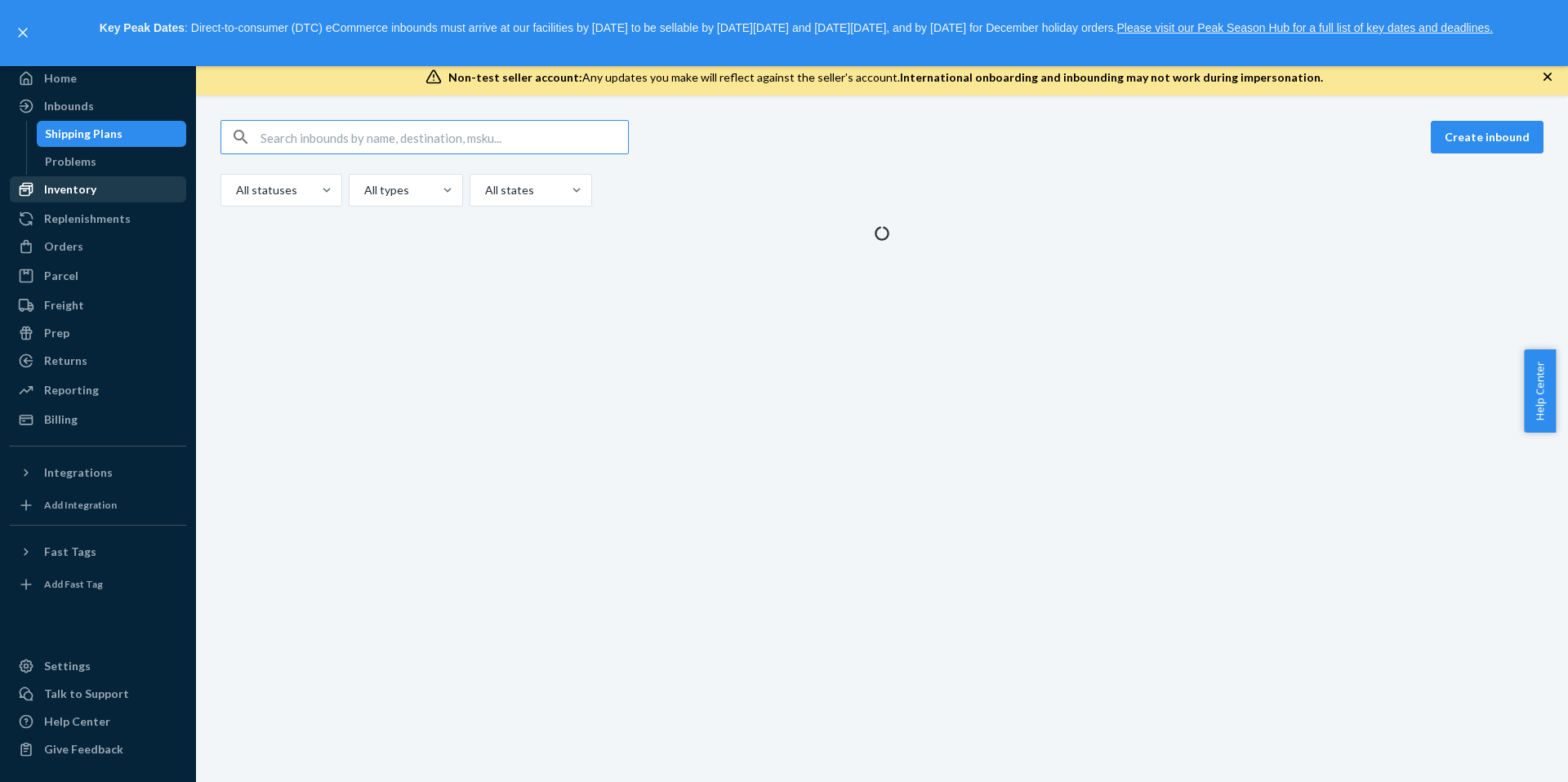
click at [58, 182] on div "Inventory" at bounding box center [70, 189] width 53 height 17
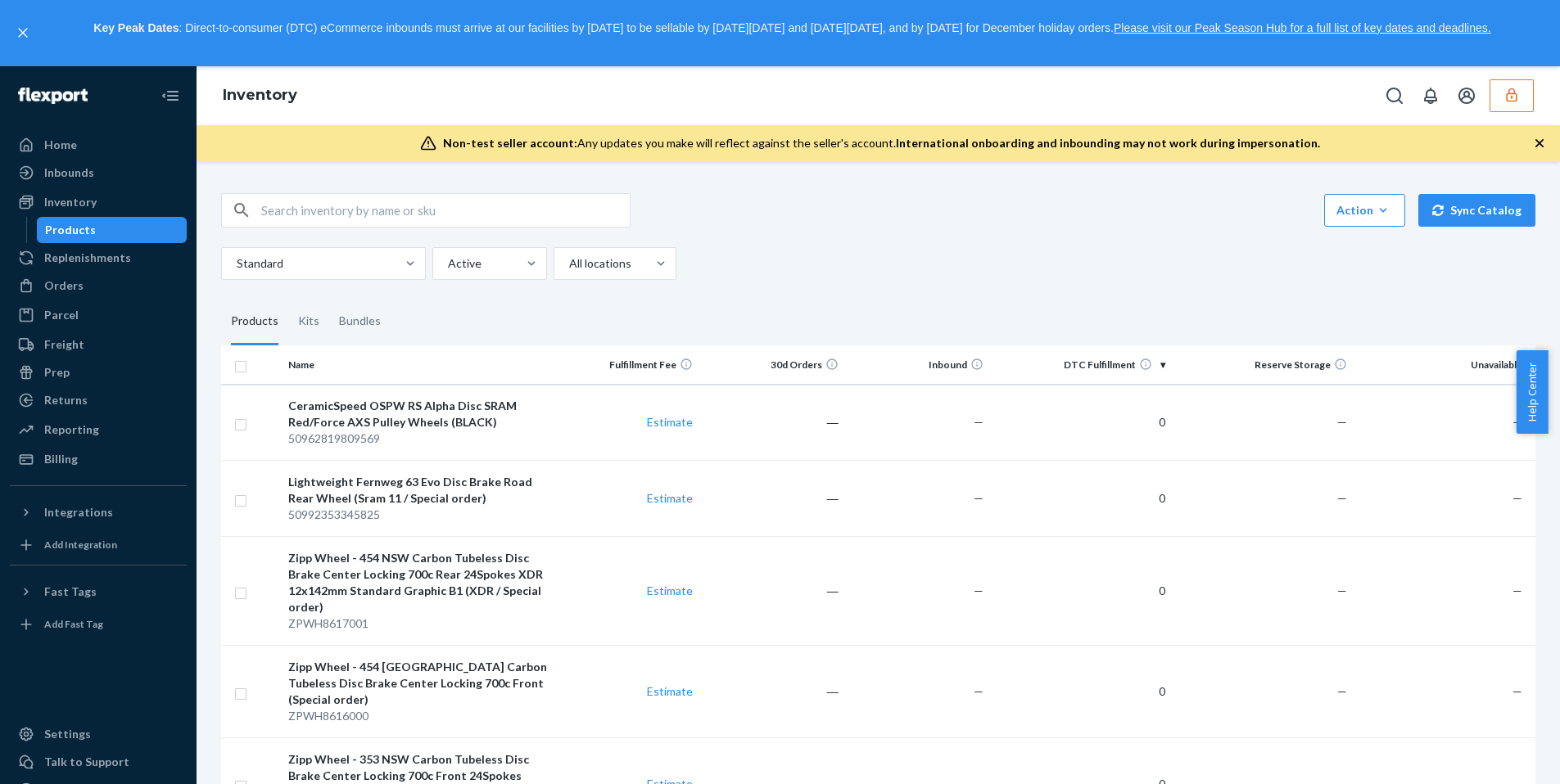
click at [1495, 99] on button "button" at bounding box center [1512, 95] width 44 height 33
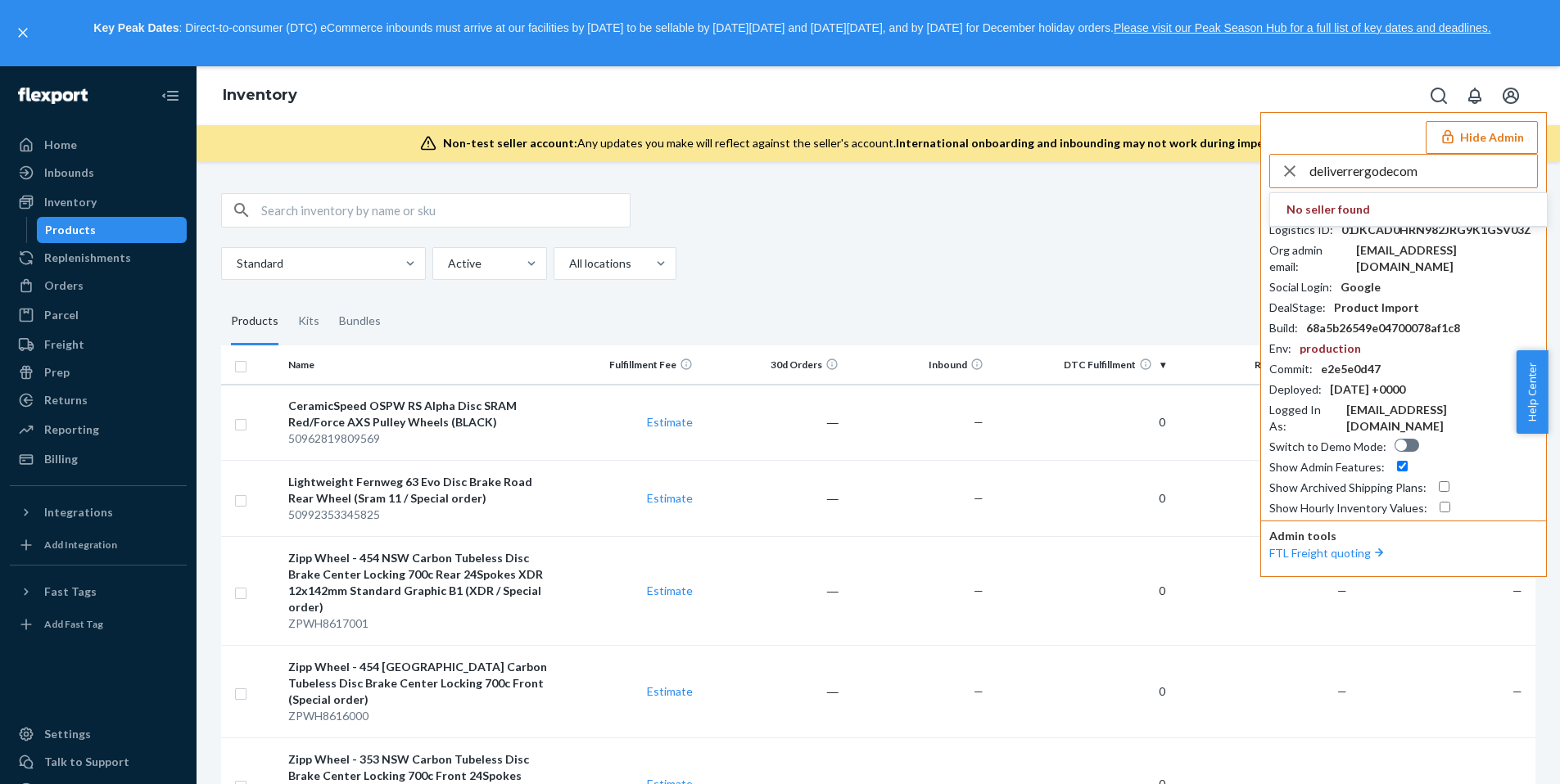
type input "deliverrergodecom"
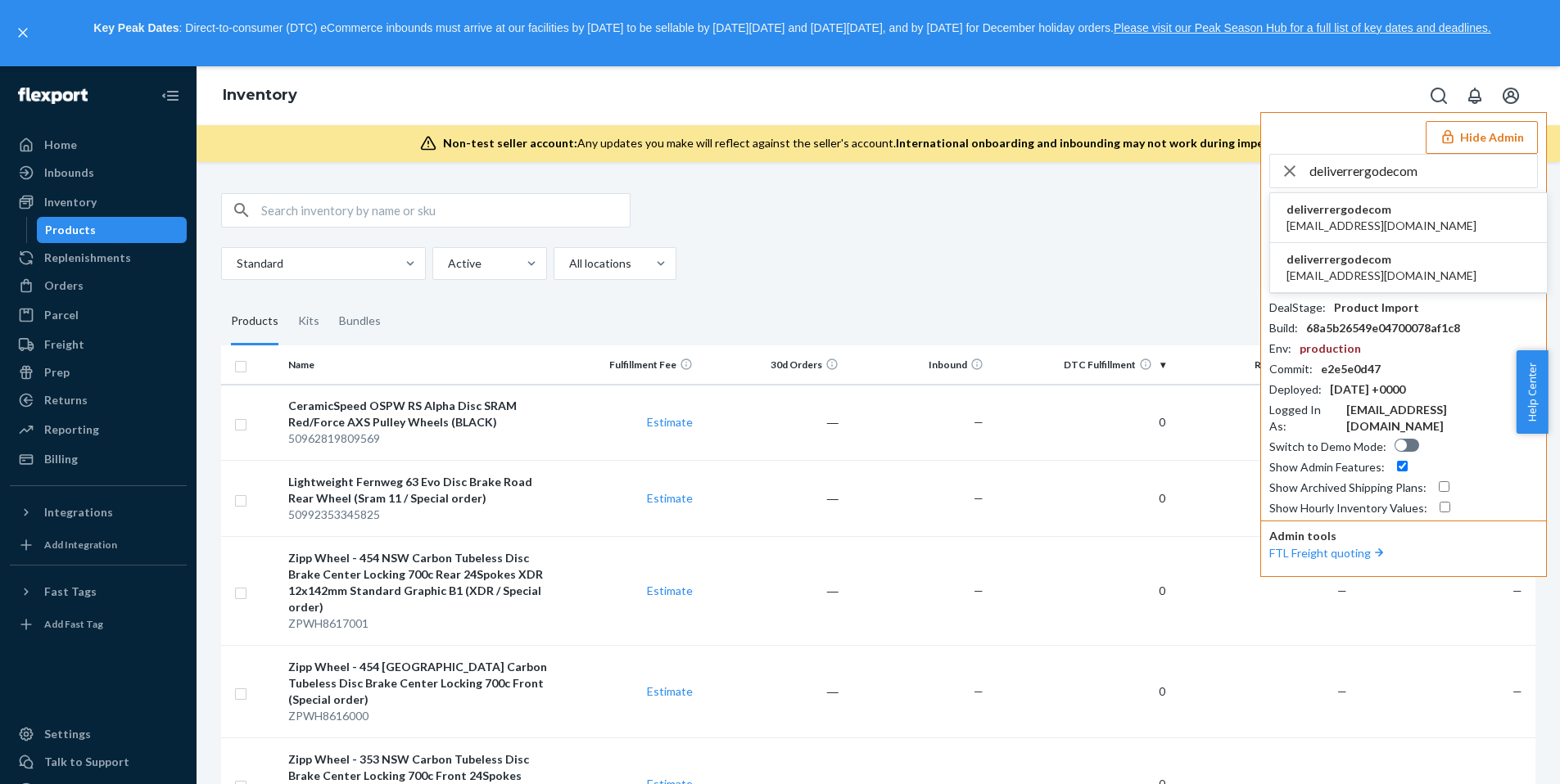
click at [1359, 262] on span "deliverrergodecom" at bounding box center [1381, 260] width 190 height 17
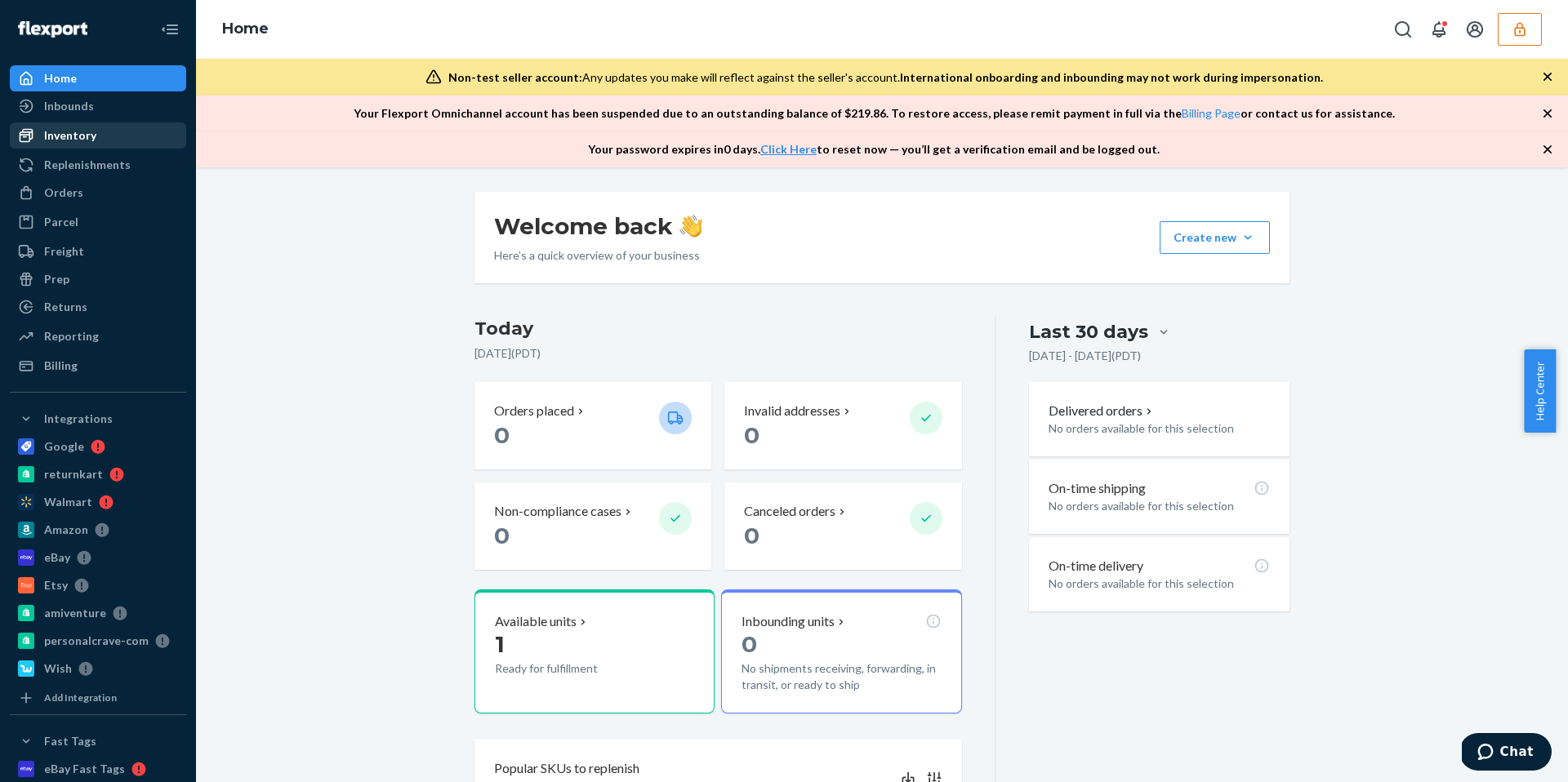
click at [76, 138] on div "Inventory" at bounding box center [70, 136] width 53 height 17
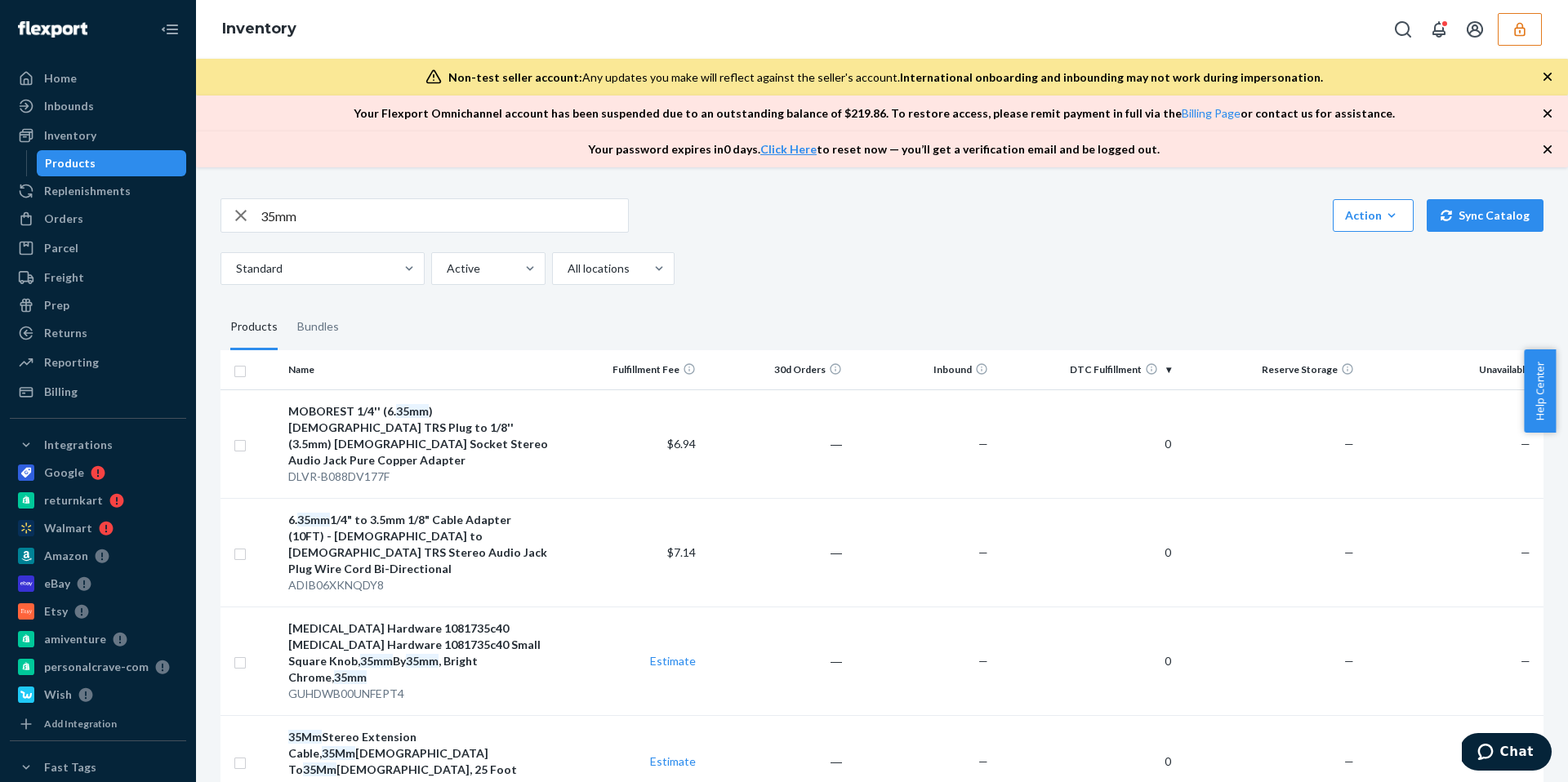
click at [329, 225] on input "35mm" at bounding box center [443, 215] width 368 height 33
type input "35mm carbon handlebar"
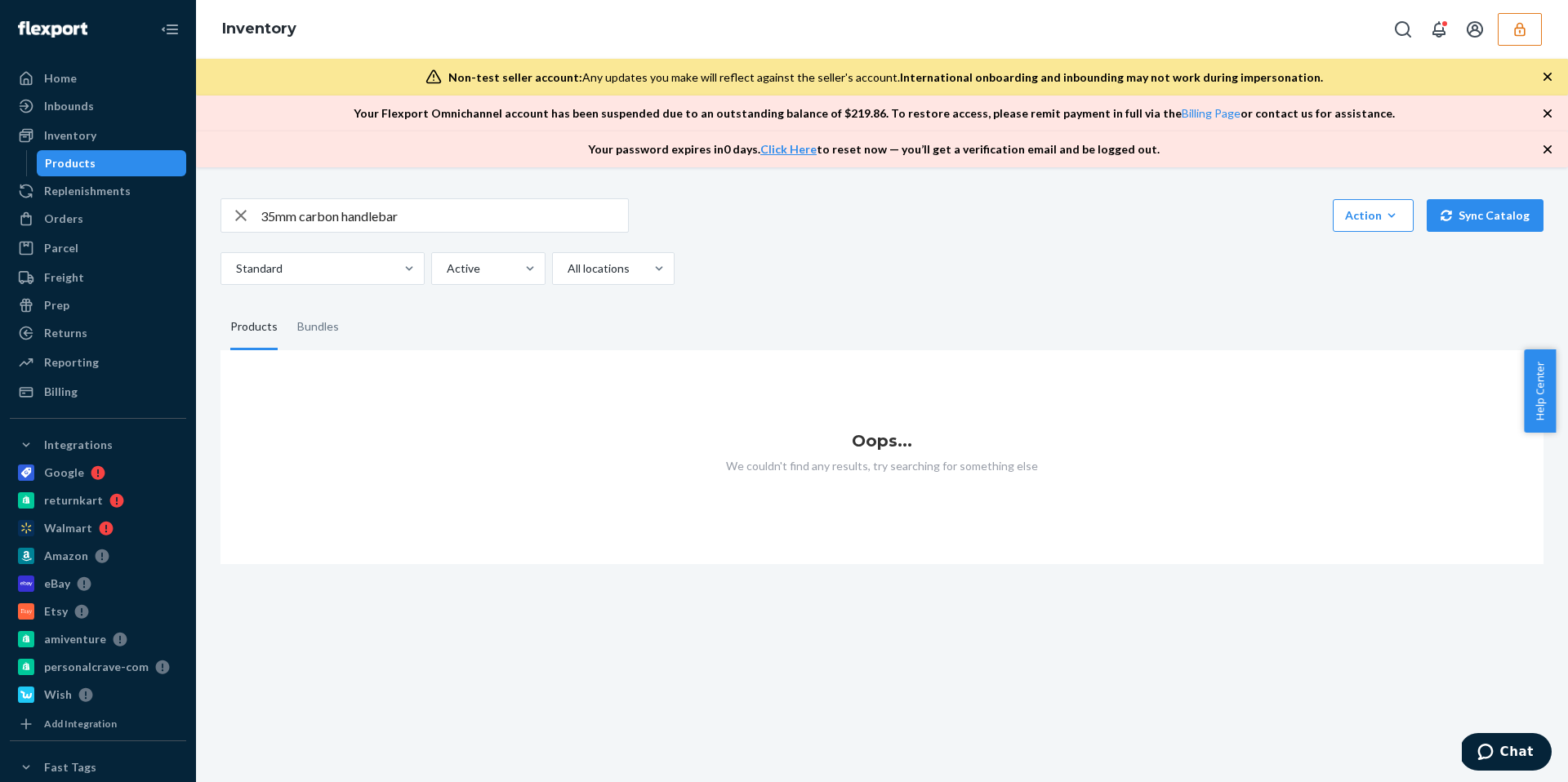
click at [1515, 29] on icon "button" at bounding box center [1520, 29] width 17 height 17
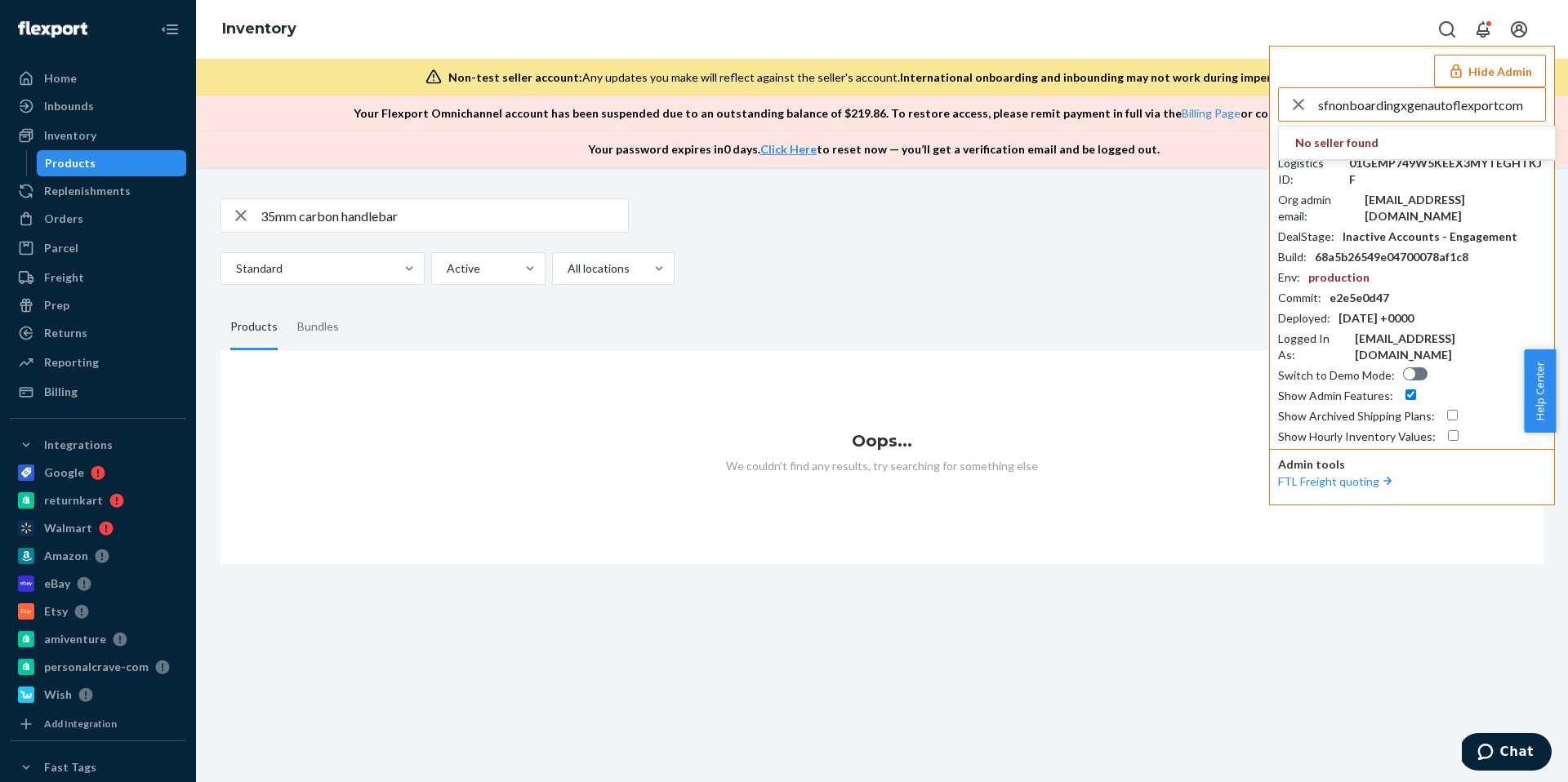
type input "sfnonboardingxgenautoflexportcom"
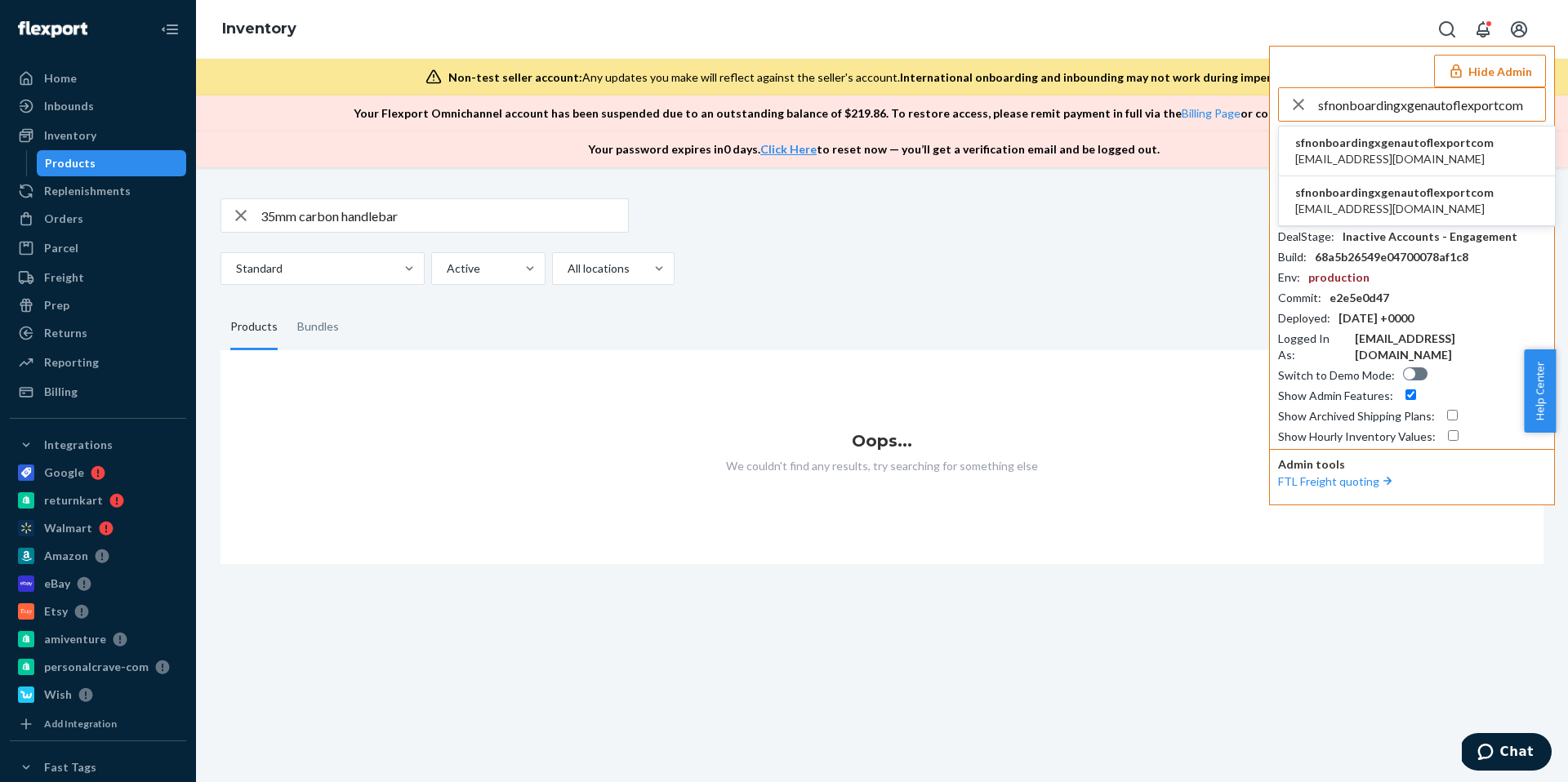
click at [1398, 148] on span "sfnonboardingxgenautoflexportcom" at bounding box center [1394, 143] width 198 height 17
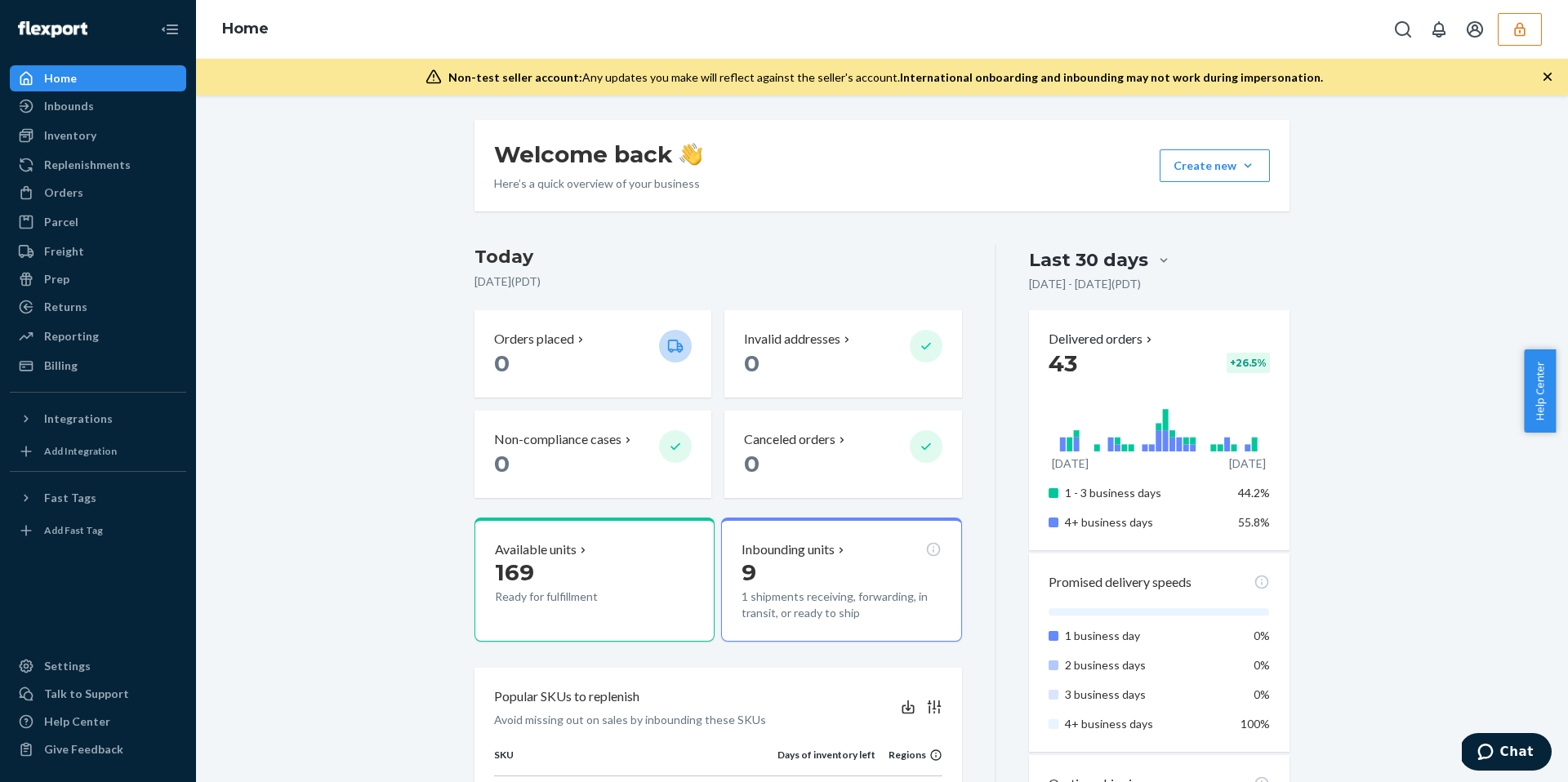
click at [1518, 38] on button "button" at bounding box center [1519, 29] width 44 height 33
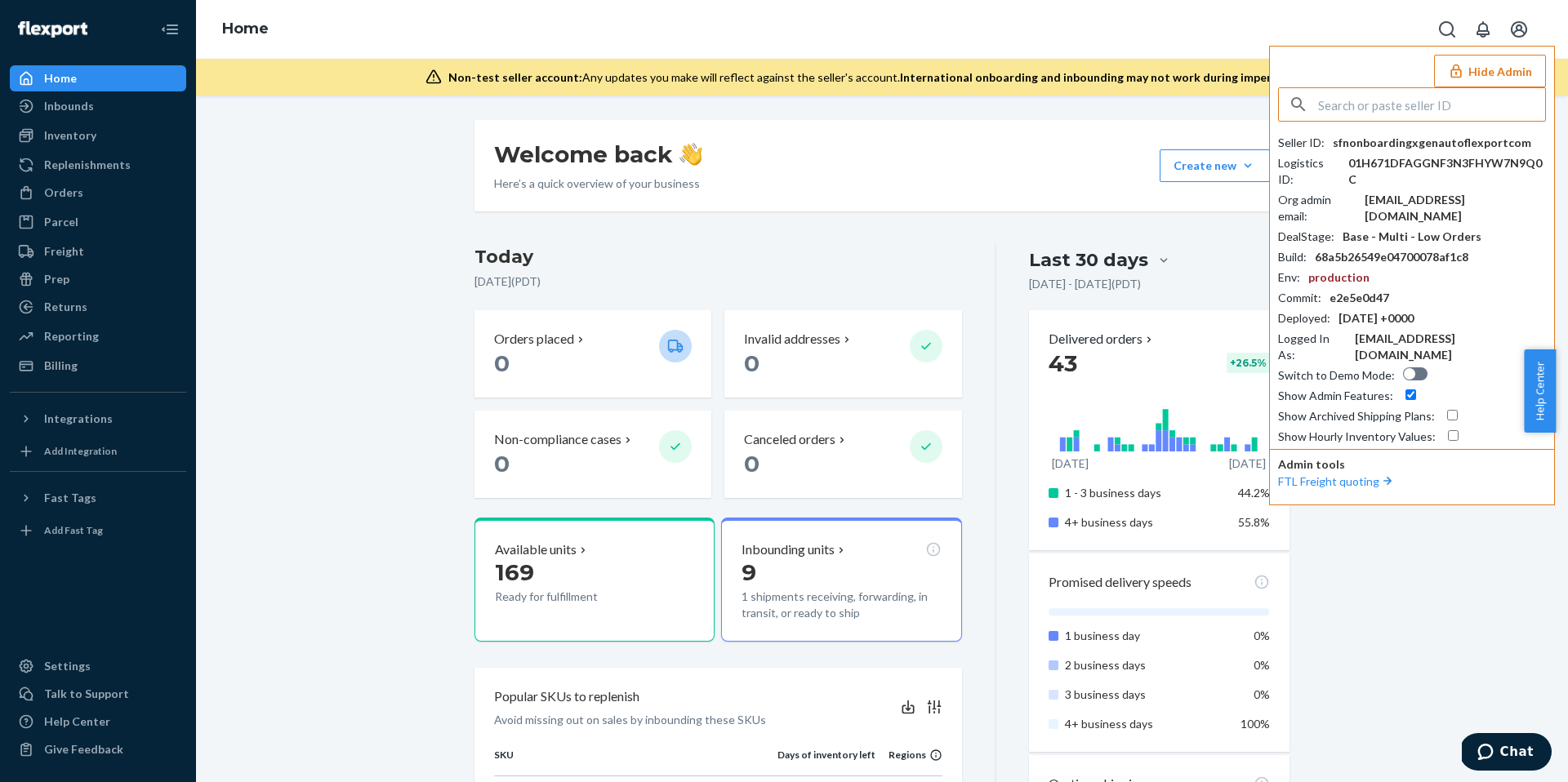
click at [1420, 198] on div "sfn-onboarding+xgenauto@flexport.com" at bounding box center [1455, 208] width 181 height 33
click at [1370, 103] on input "text" at bounding box center [1431, 104] width 227 height 33
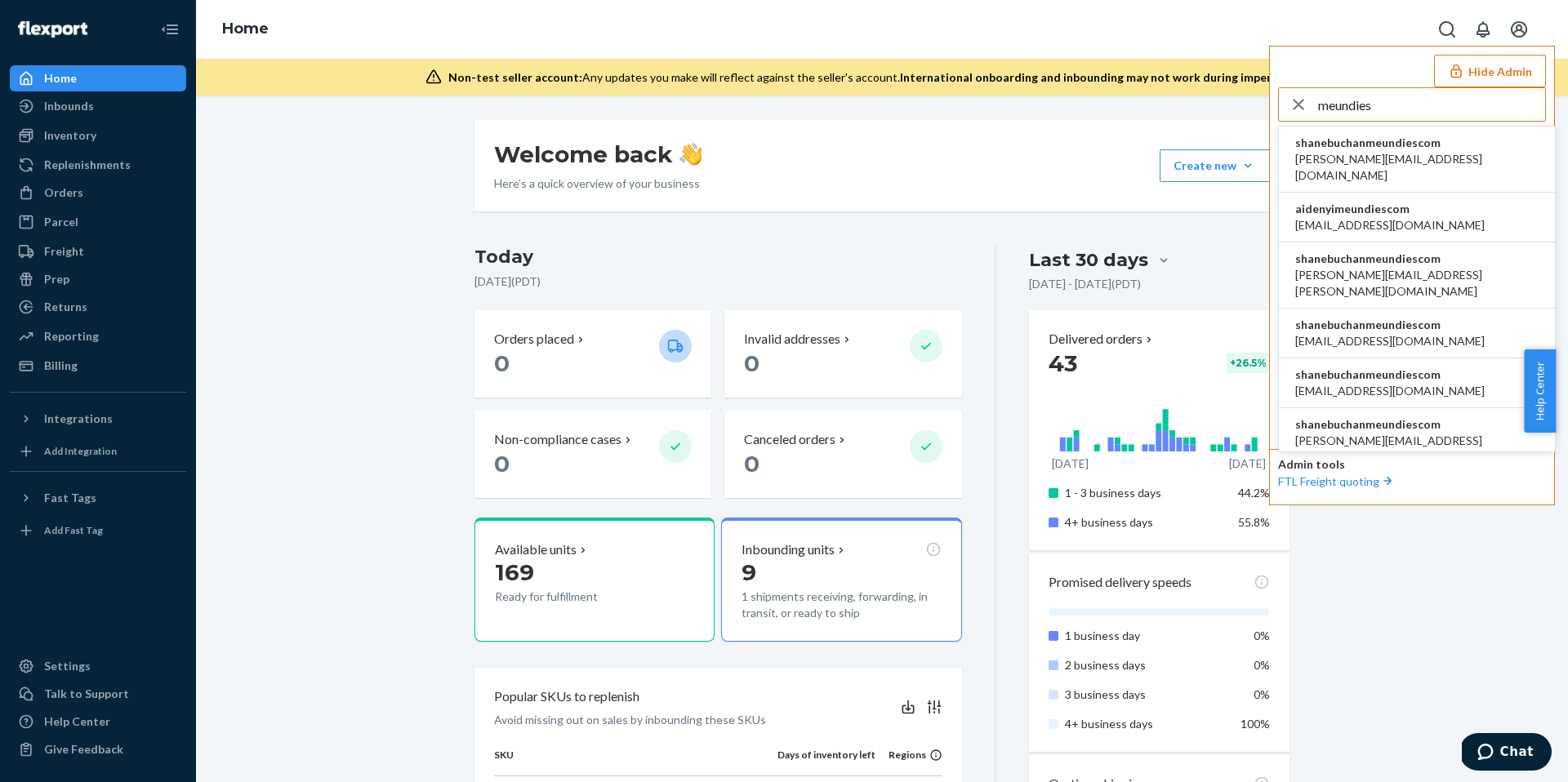
type input "meundies"
click at [1371, 151] on span "aaronjhon.ygay@awesomecx.com" at bounding box center [1416, 167] width 243 height 33
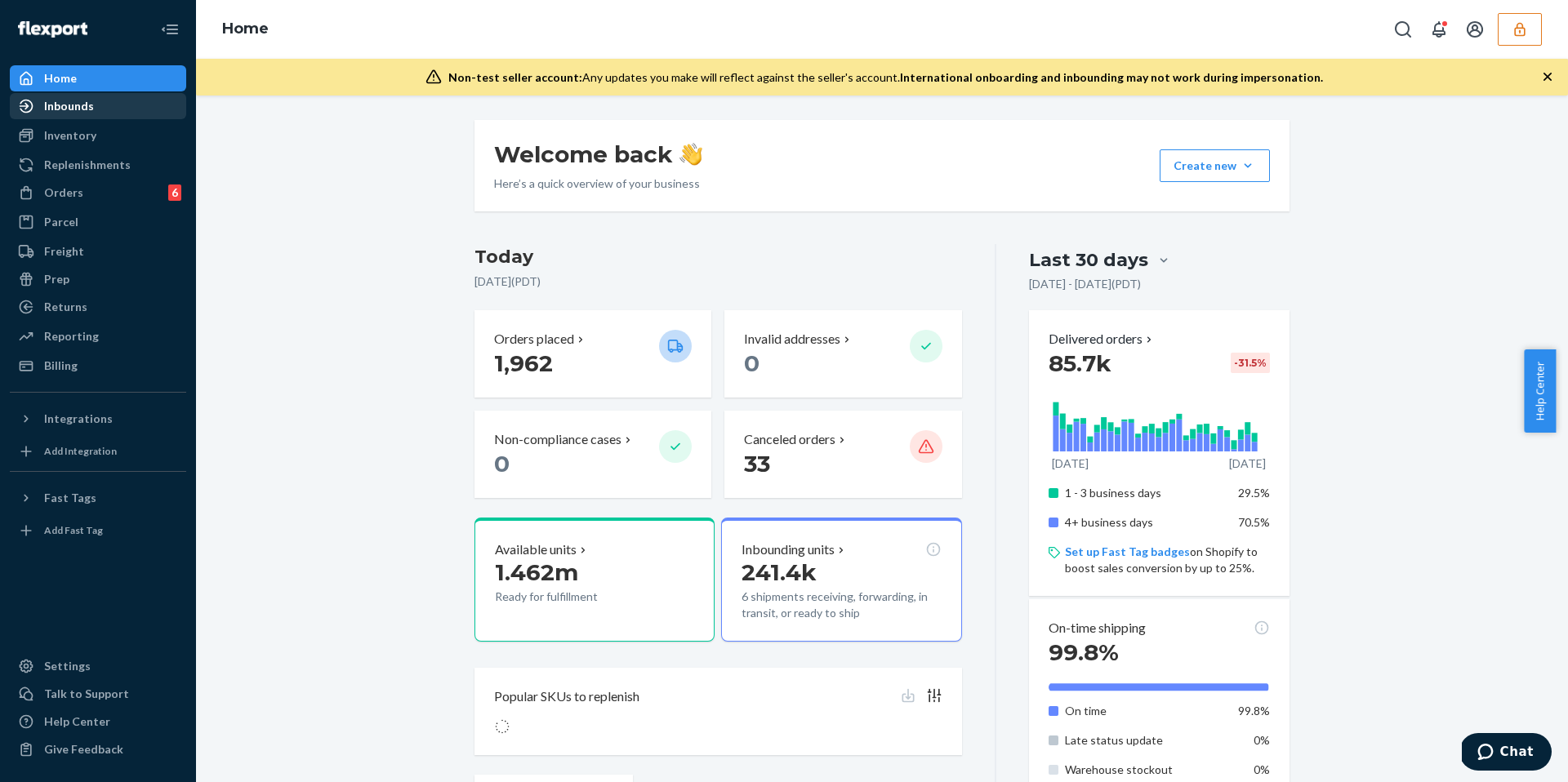
click at [103, 102] on div "Inbounds" at bounding box center [98, 106] width 173 height 23
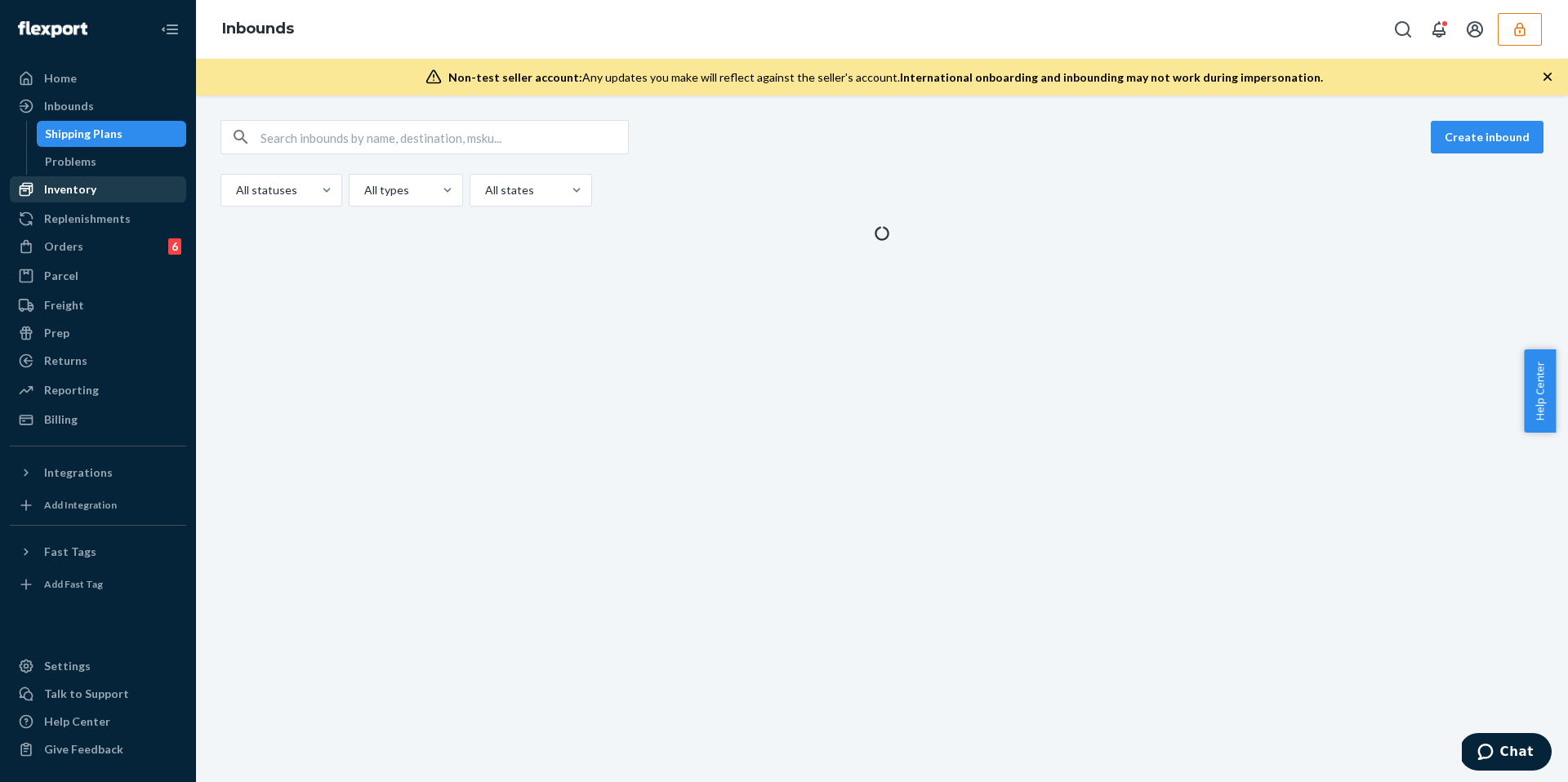
click at [77, 188] on div "Inventory" at bounding box center [70, 189] width 53 height 17
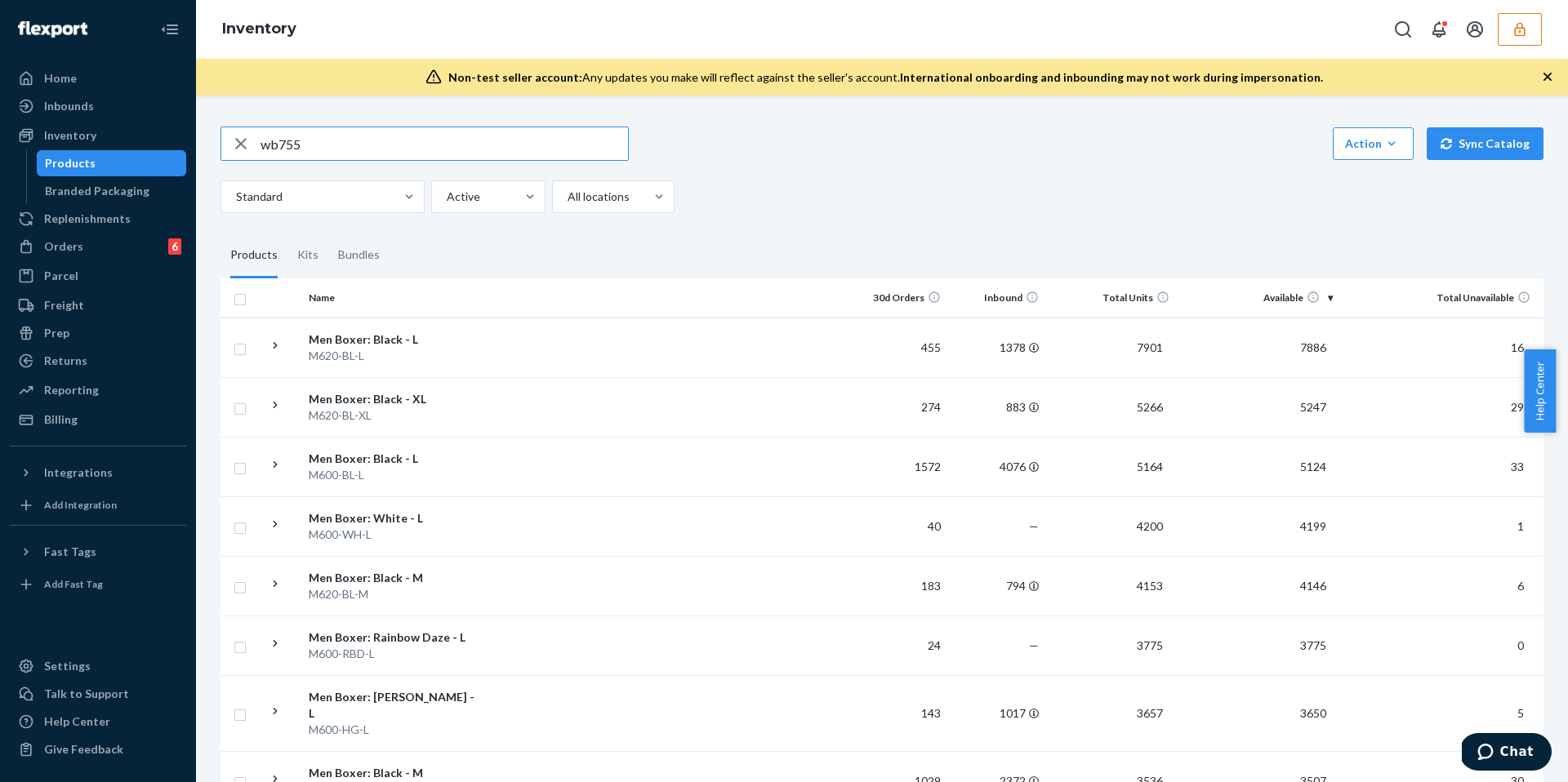
type input "wb755"
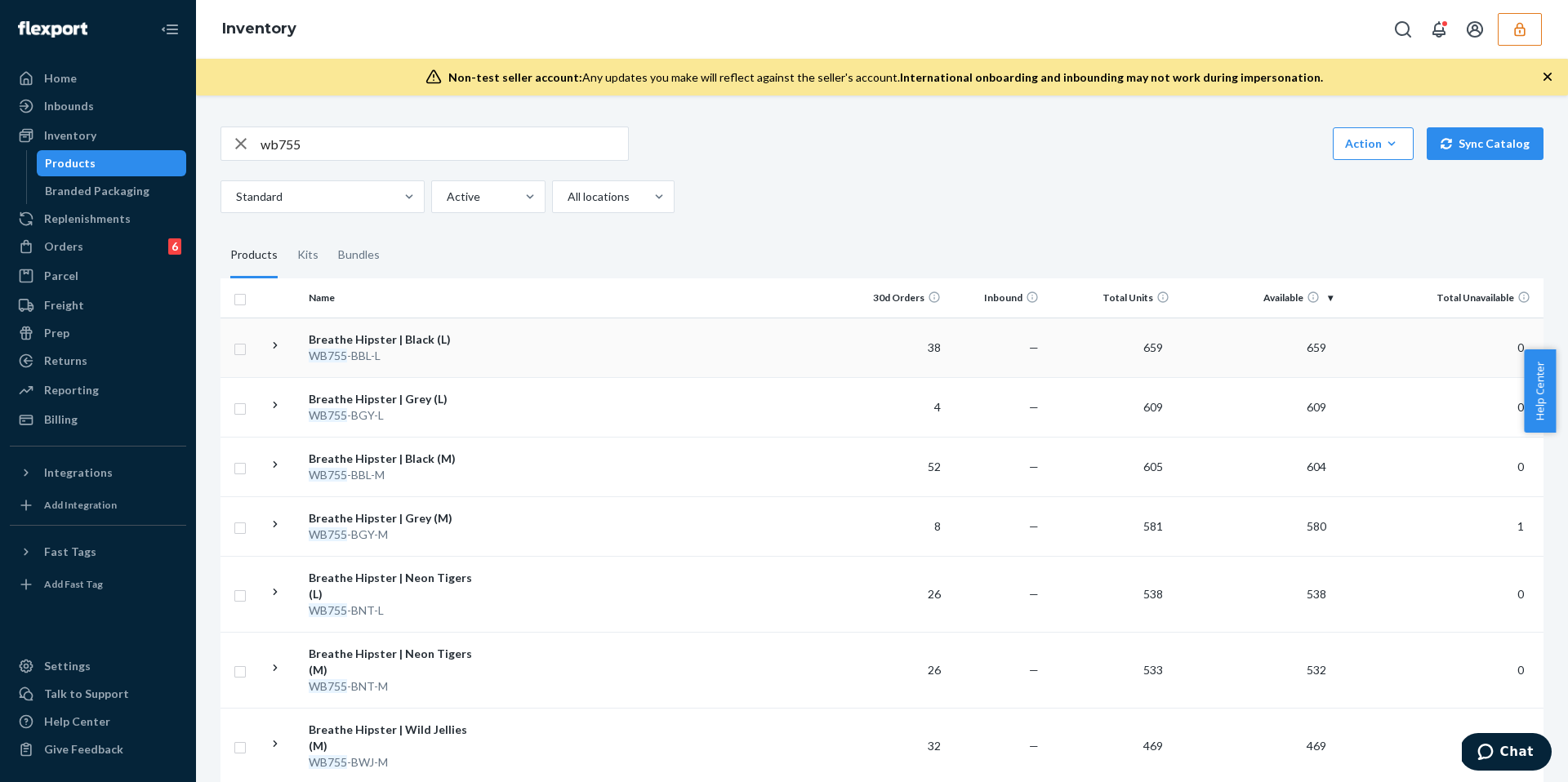
click at [466, 332] on div "Breathe Hipster | Black (L)" at bounding box center [393, 340] width 171 height 17
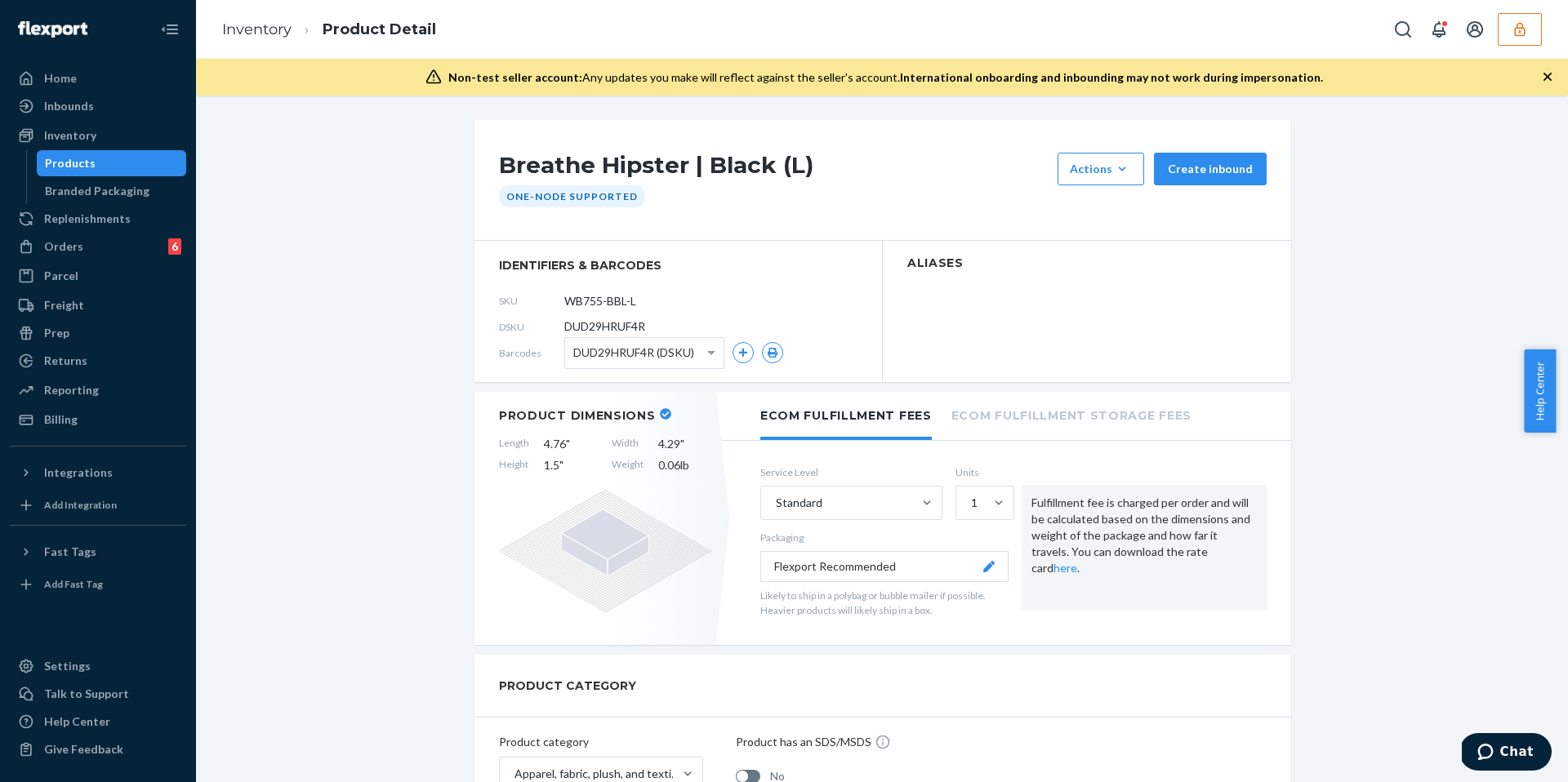
click at [545, 162] on h1 "Breathe Hipster | Black (L)" at bounding box center [774, 168] width 550 height 33
copy div "Breathe Hipster | Black (L)"
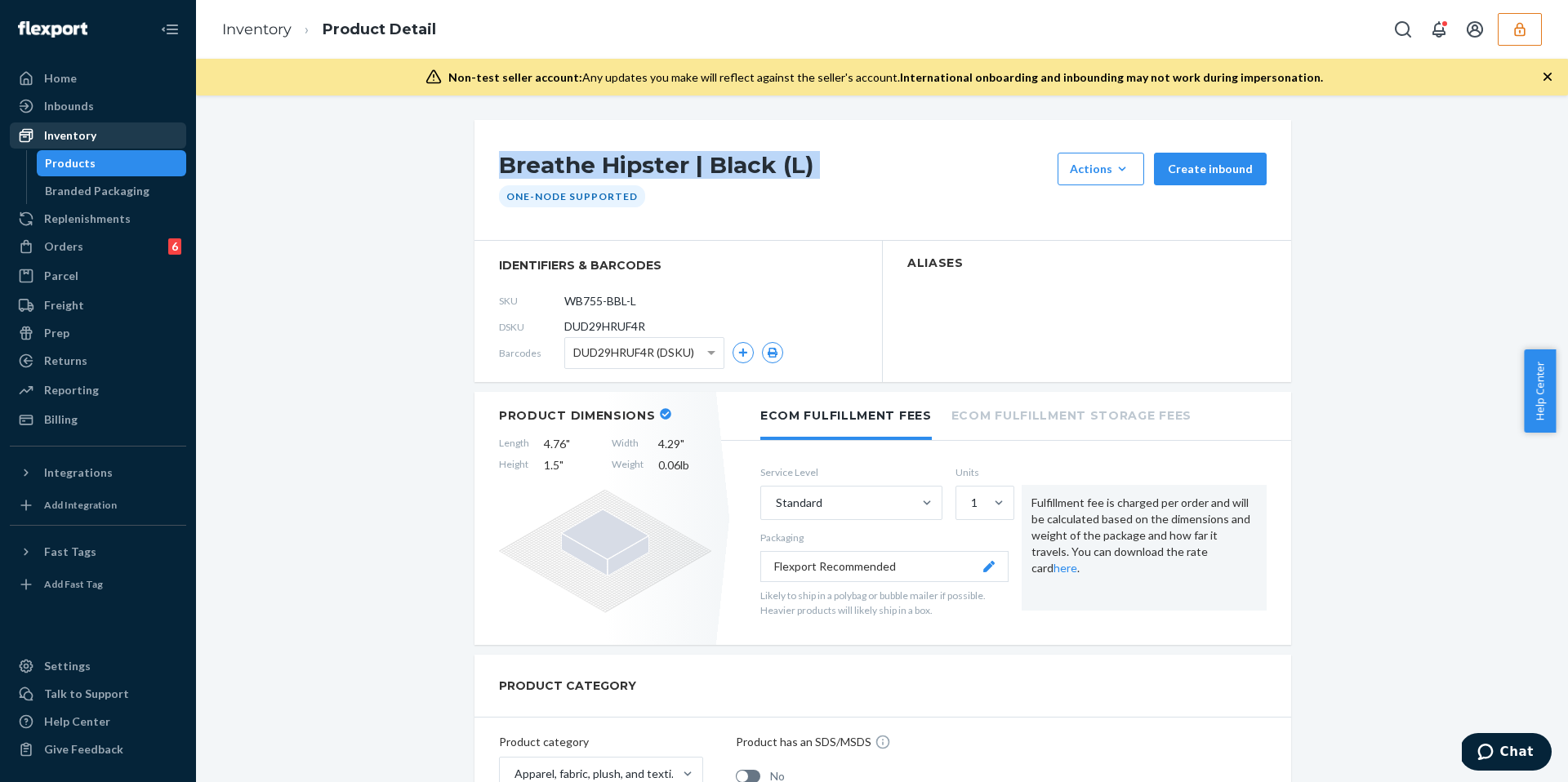
click at [70, 137] on div "Inventory" at bounding box center [70, 136] width 53 height 17
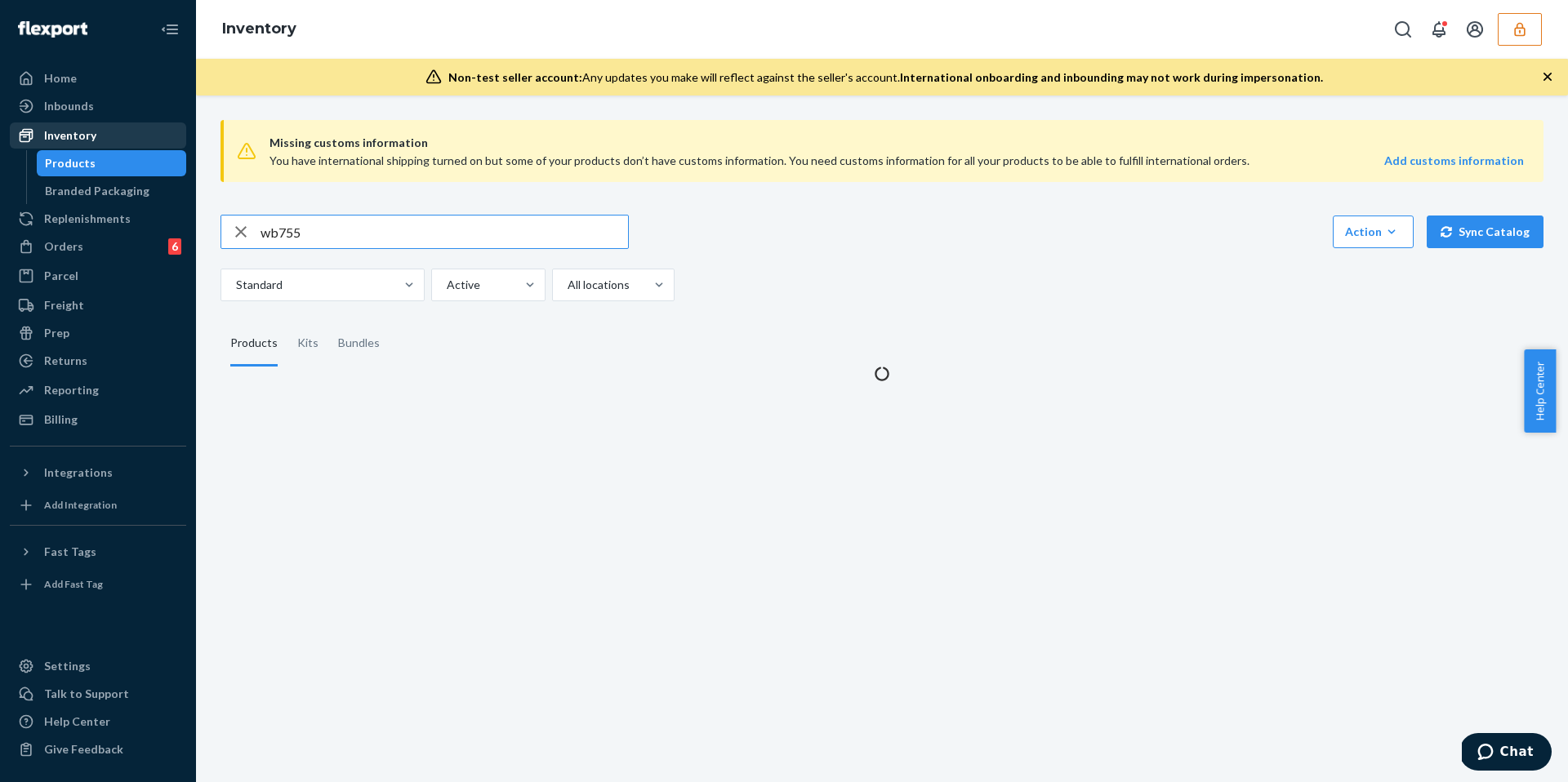
click at [70, 137] on div "Inventory" at bounding box center [70, 136] width 53 height 17
click at [345, 241] on input "wb755" at bounding box center [443, 232] width 368 height 33
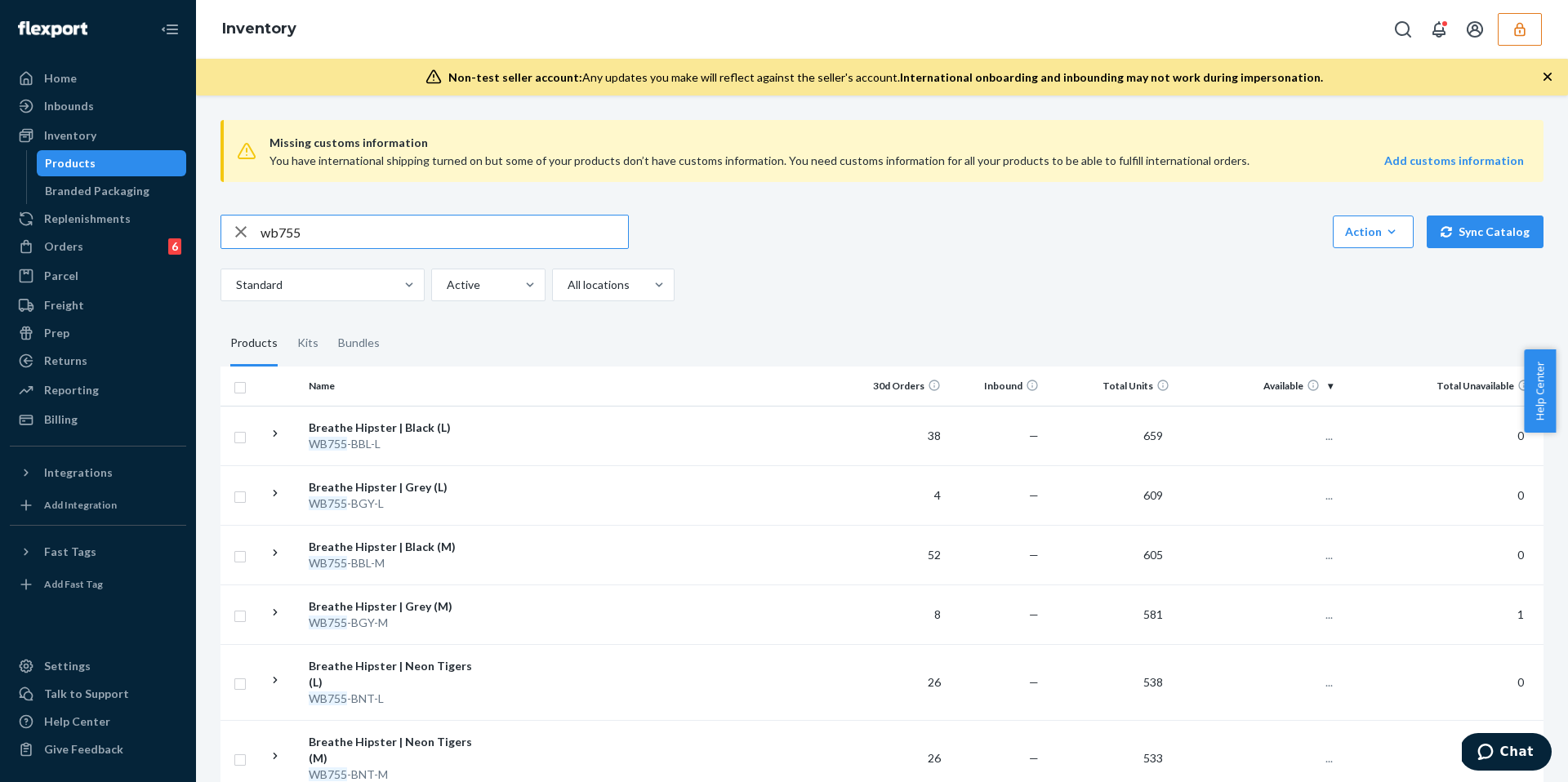
click at [345, 241] on input "wb755" at bounding box center [443, 232] width 368 height 33
paste input "Breathe Hipster | Black (L)"
click at [392, 232] on input "Breathe Hipster | Black (L)" at bounding box center [443, 232] width 368 height 33
click at [439, 230] on input "Breathe Hipster | Goblin Blue (L)" at bounding box center [443, 232] width 368 height 33
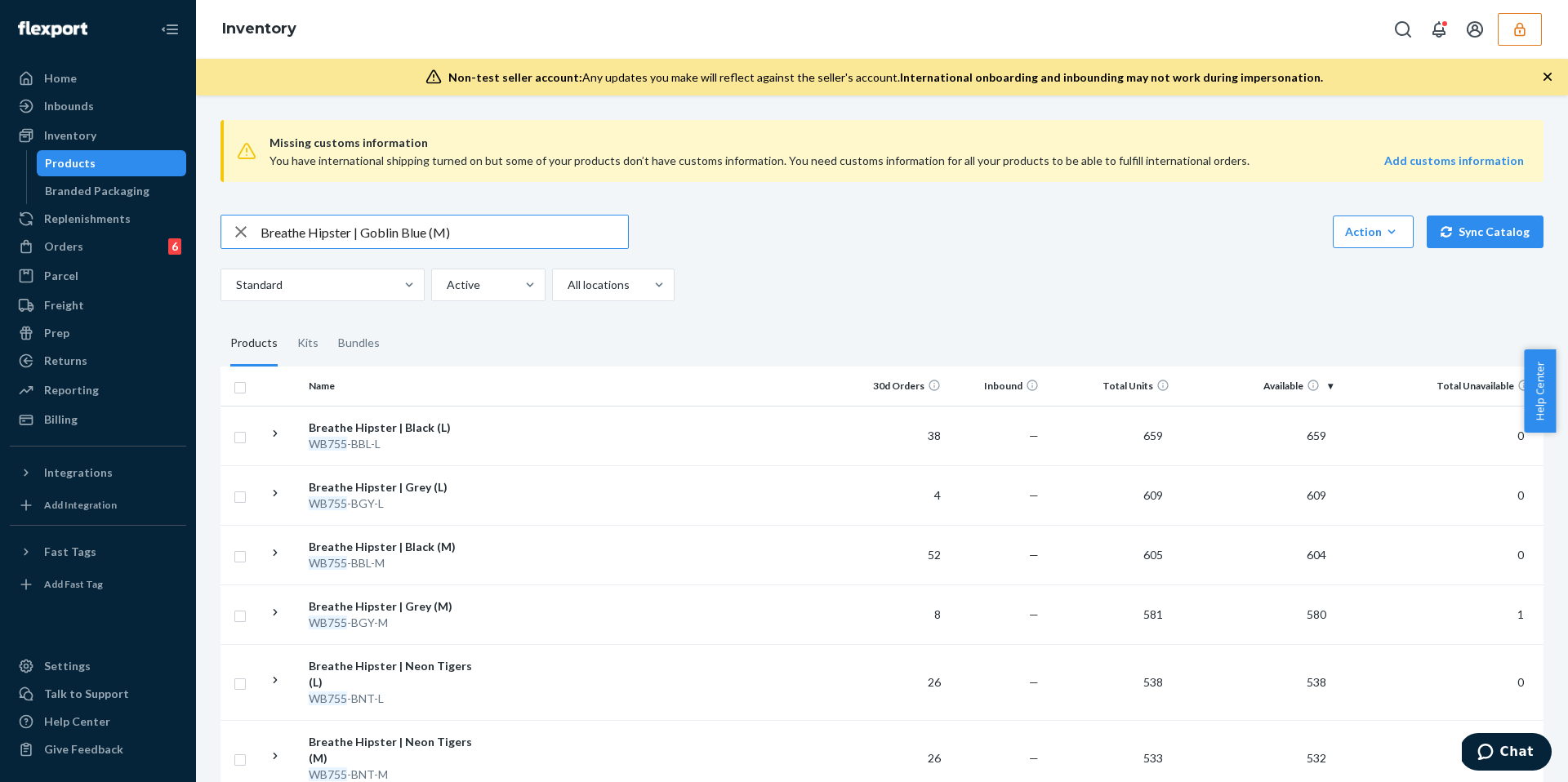
type input "Breathe Hipster | Goblin Blue (M)"
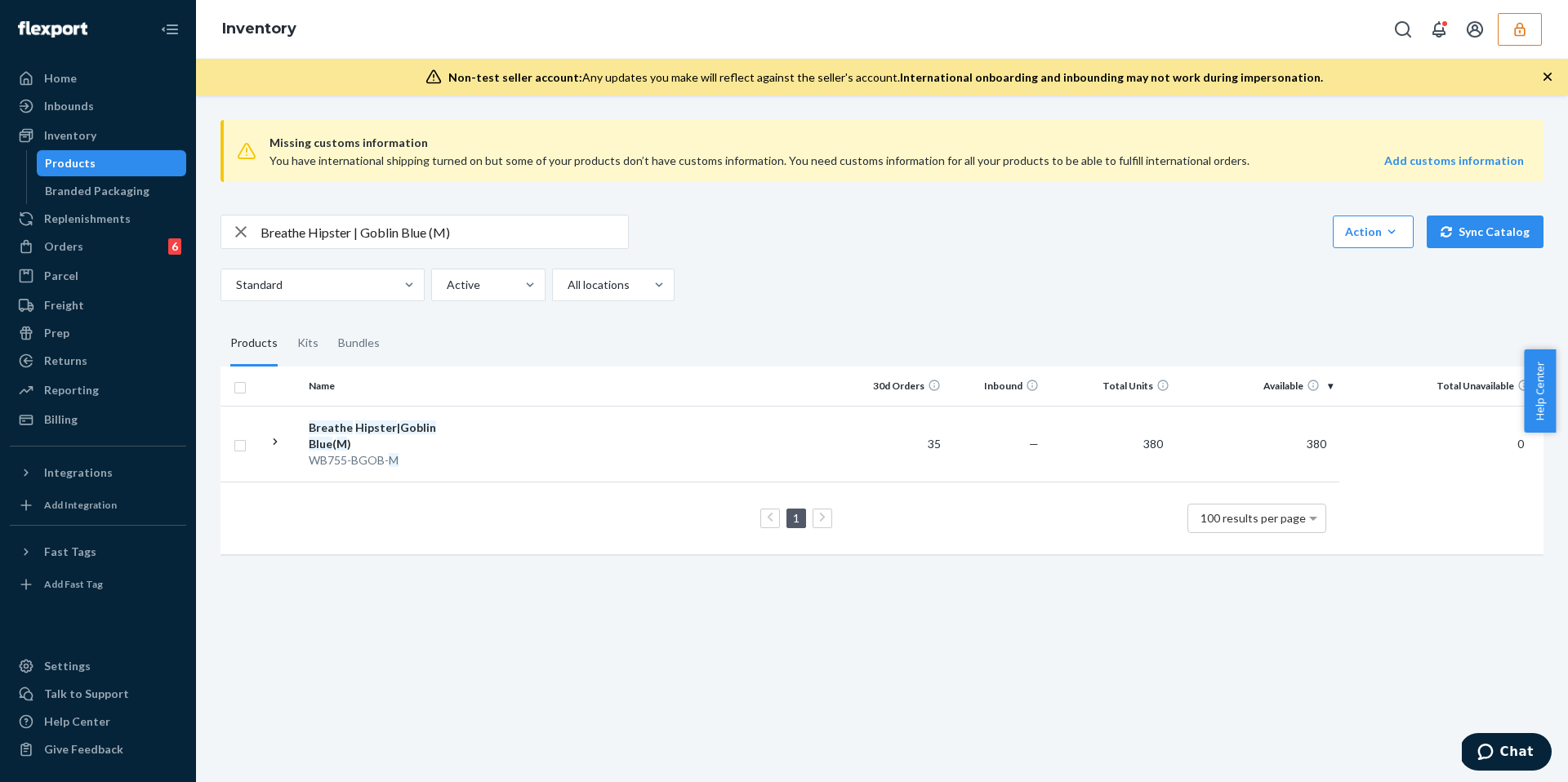
click at [494, 445] on td at bounding box center [668, 444] width 363 height 76
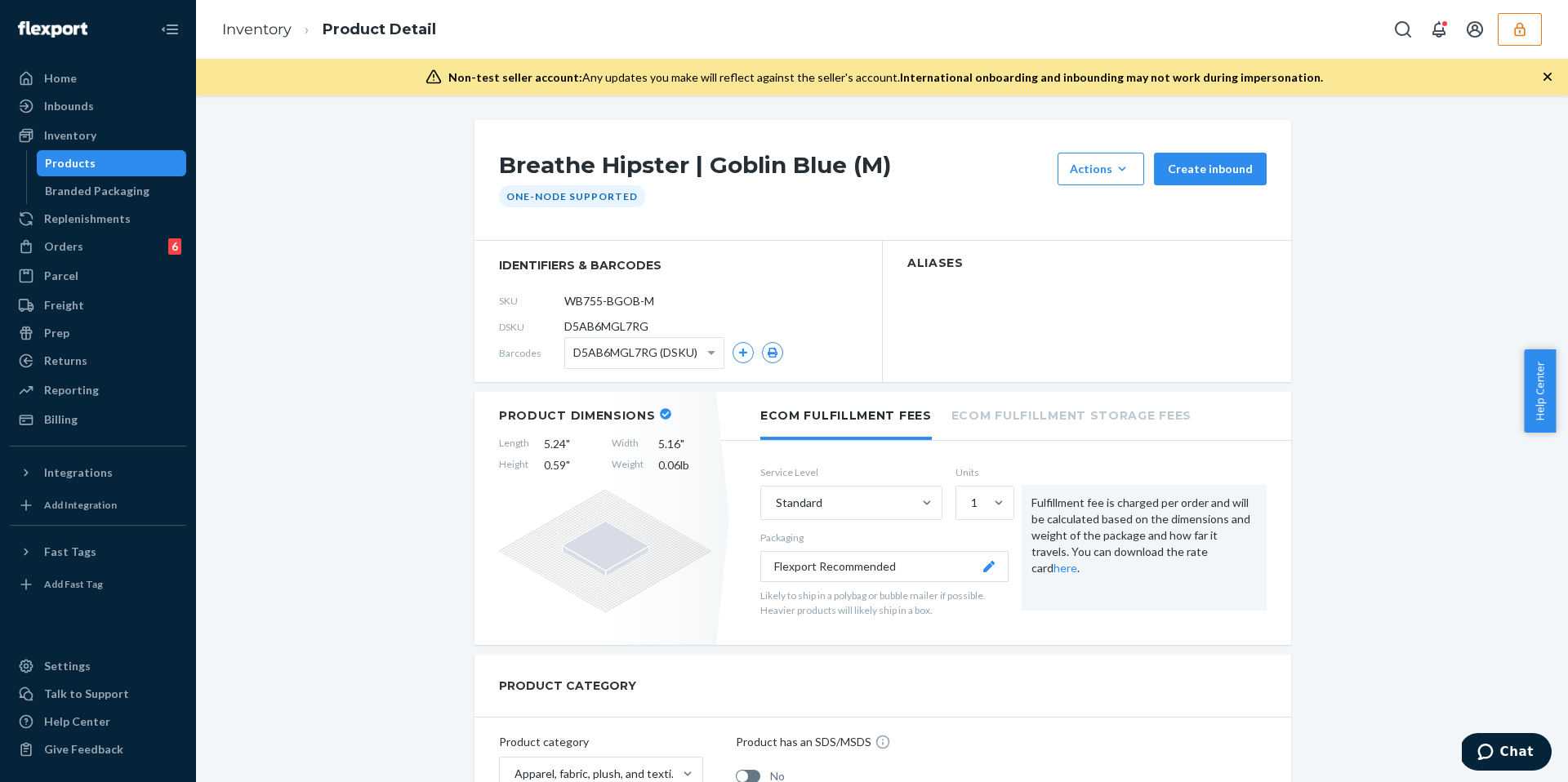
click at [606, 330] on span "D5AB6MGL7RG" at bounding box center [606, 327] width 84 height 17
copy span "D5AB6MGL7RG"
